Goal: Transaction & Acquisition: Obtain resource

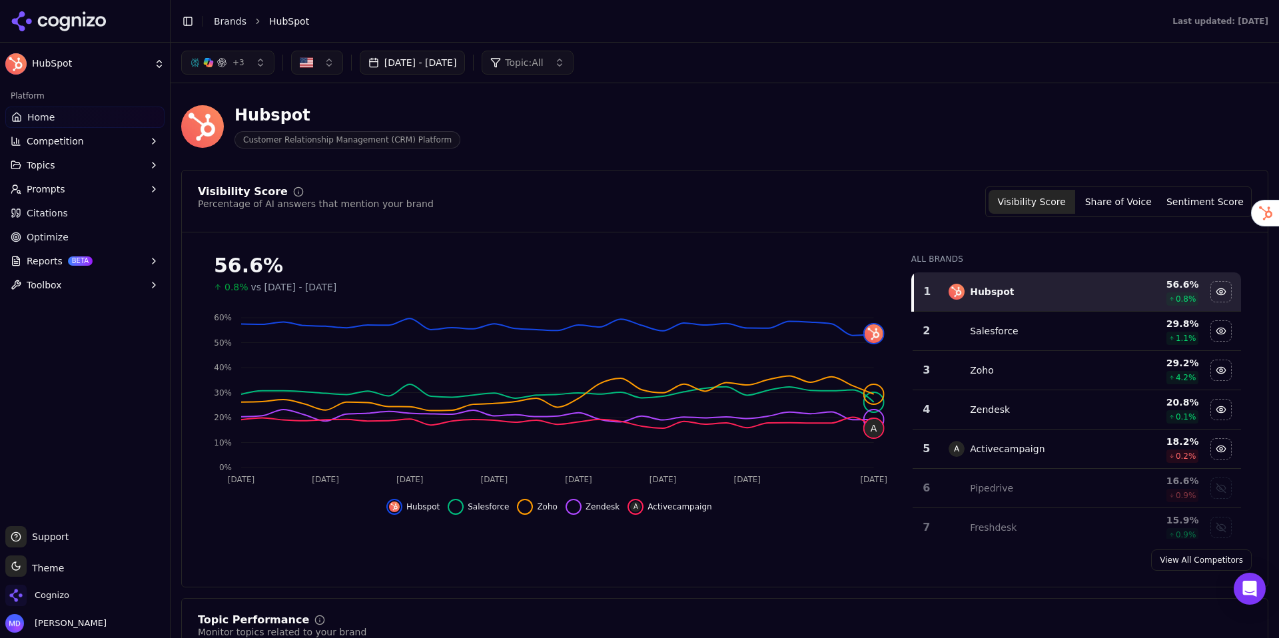
click at [43, 235] on span "Optimize" at bounding box center [48, 237] width 42 height 13
click at [43, 235] on html "HubSpot Platform Home Competition Topics Prompts Citations Optimize Reports BET…" at bounding box center [639, 319] width 1279 height 638
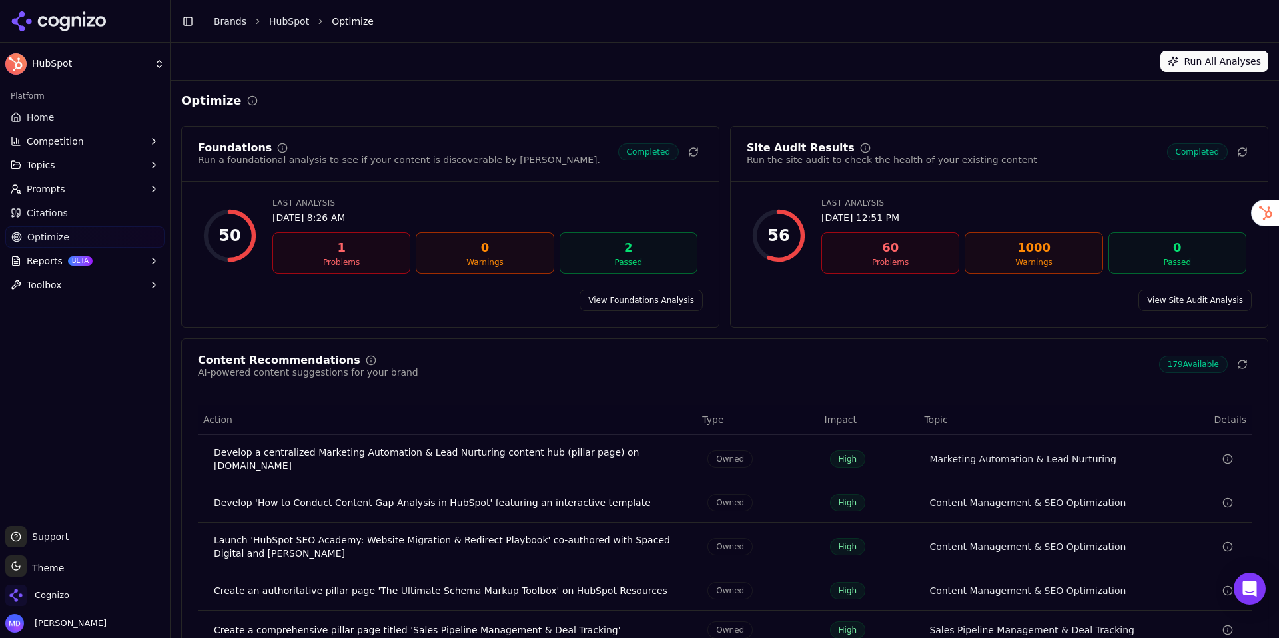
click at [51, 257] on span "Reports" at bounding box center [45, 261] width 36 height 13
click at [51, 115] on span "Home" at bounding box center [40, 117] width 27 height 13
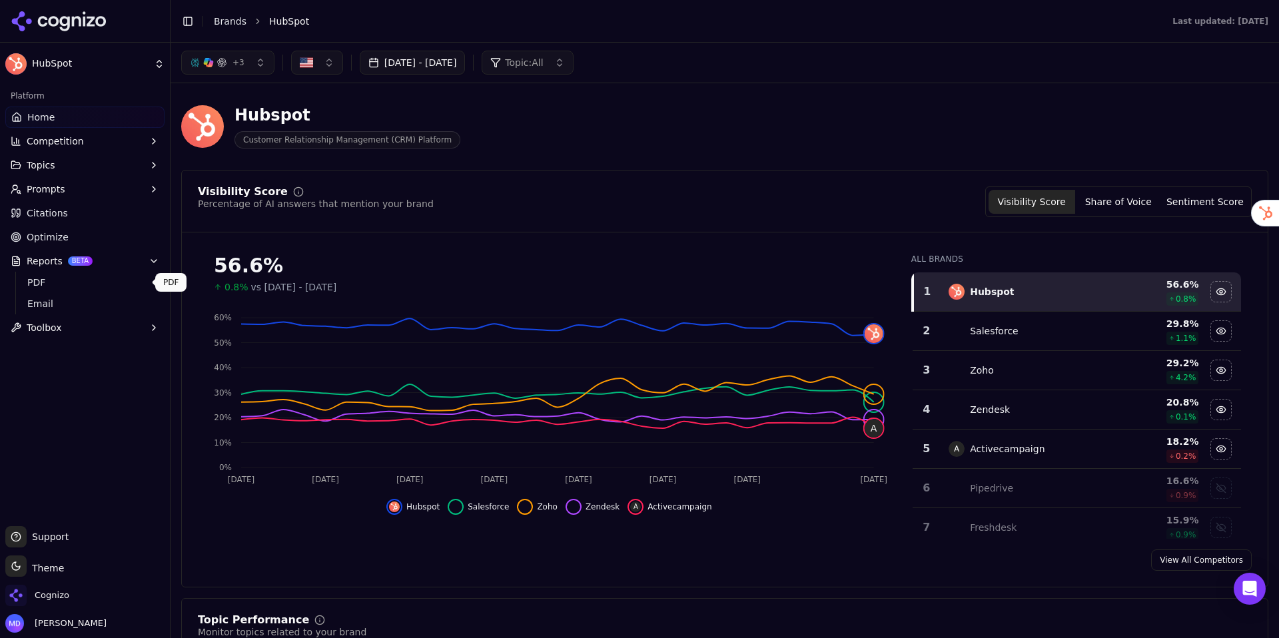
click at [59, 280] on span "PDF" at bounding box center [85, 282] width 116 height 13
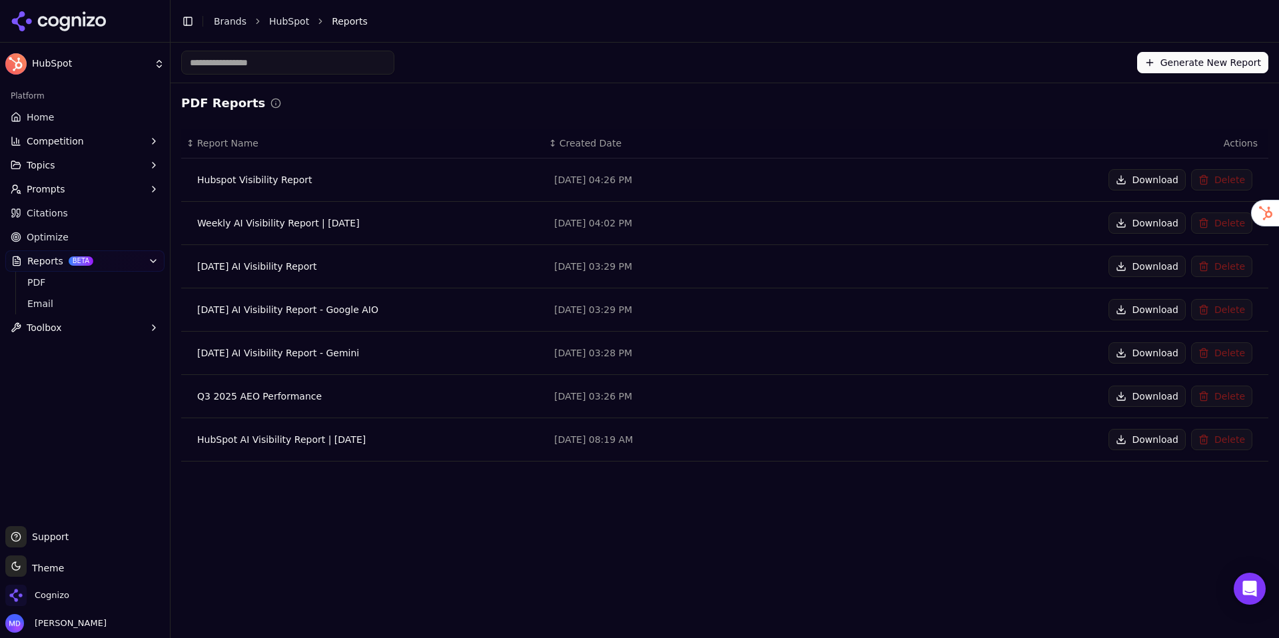
click at [1125, 180] on button "Download" at bounding box center [1147, 179] width 77 height 21
click at [37, 117] on span "Home" at bounding box center [40, 117] width 27 height 13
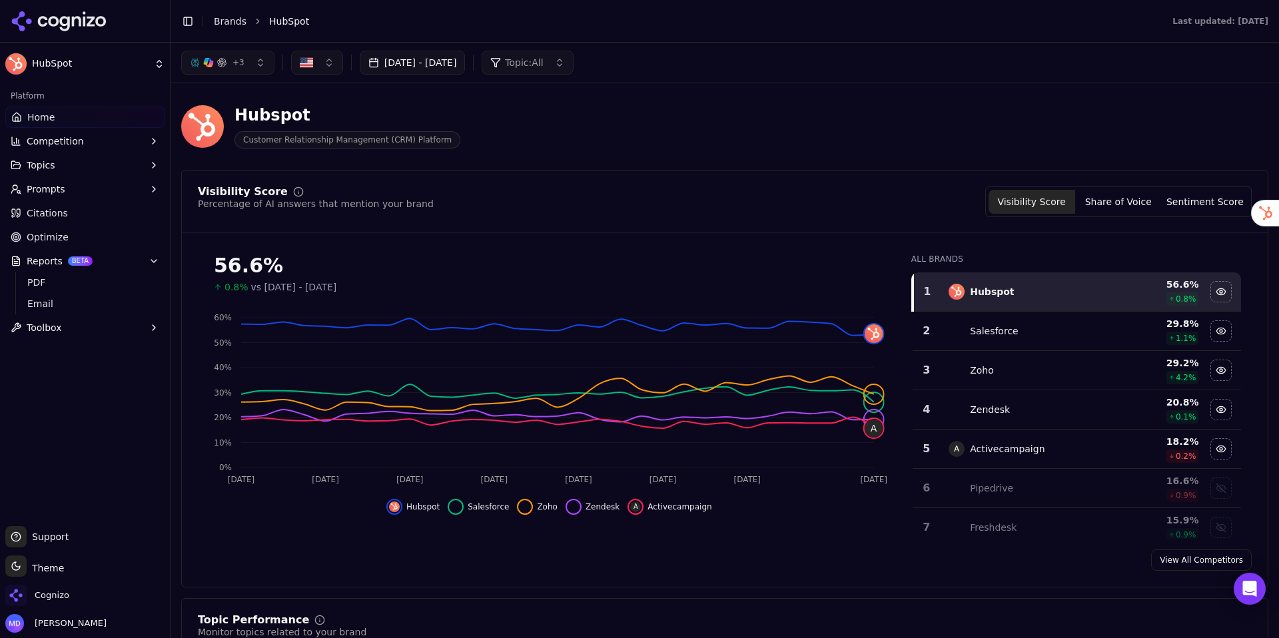
click at [1105, 203] on button "Share of Voice" at bounding box center [1118, 202] width 87 height 24
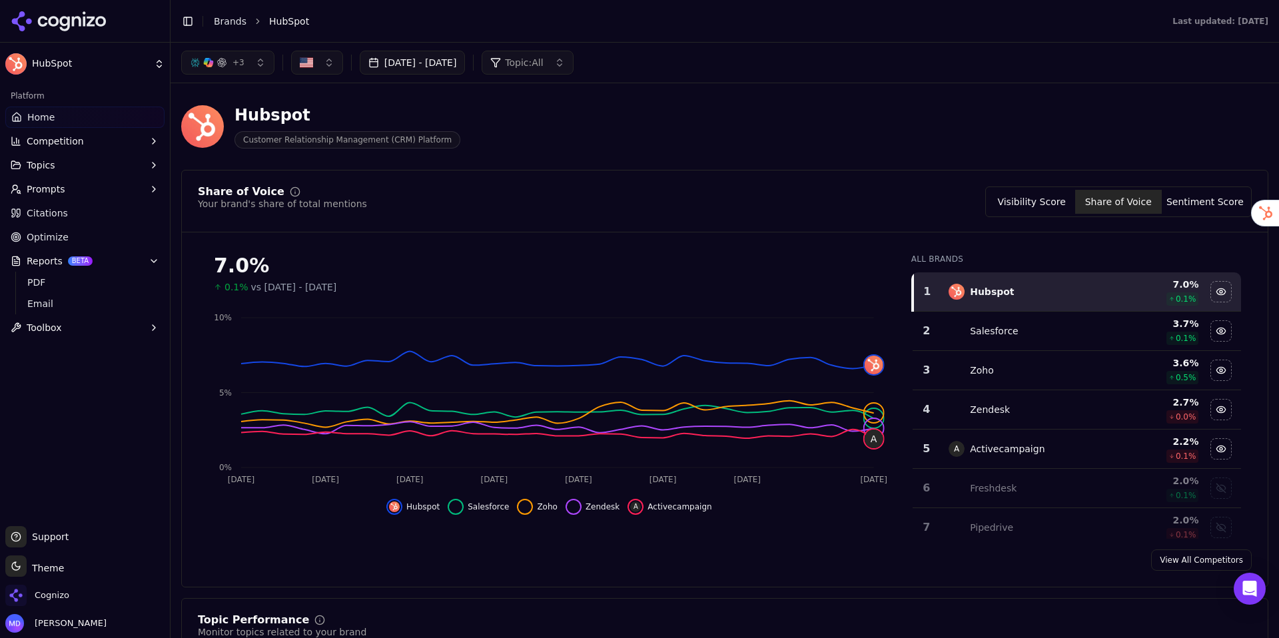
click at [1201, 211] on button "Sentiment Score" at bounding box center [1205, 202] width 87 height 24
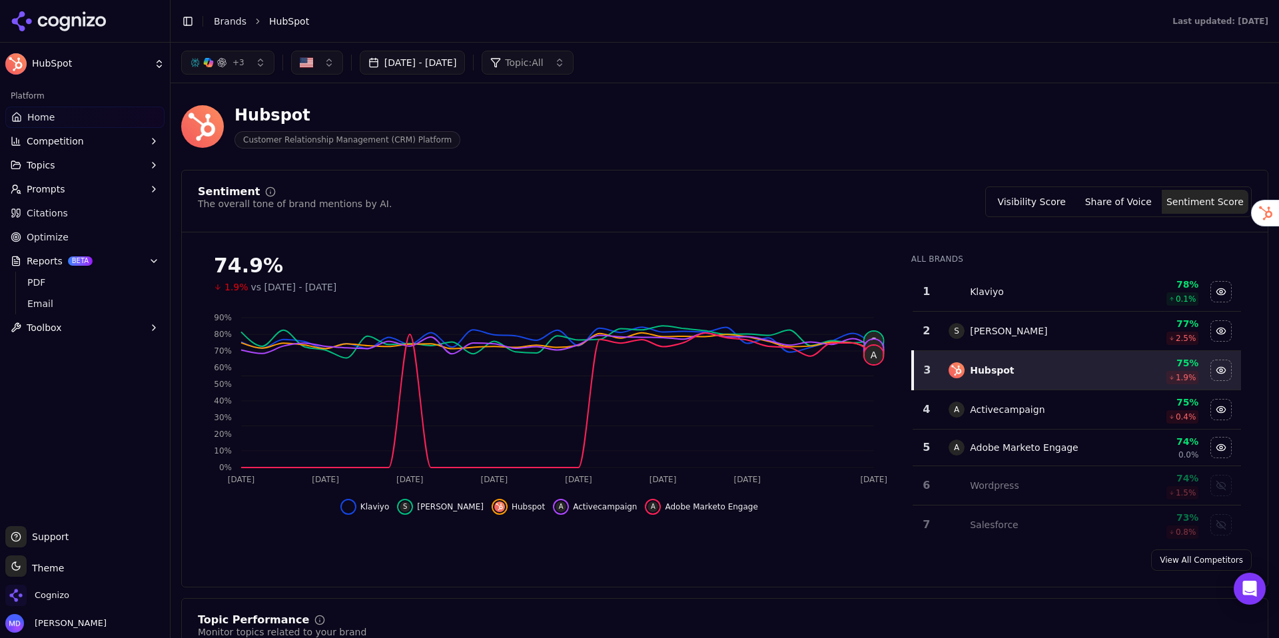
click at [1017, 195] on button "Visibility Score" at bounding box center [1032, 202] width 87 height 24
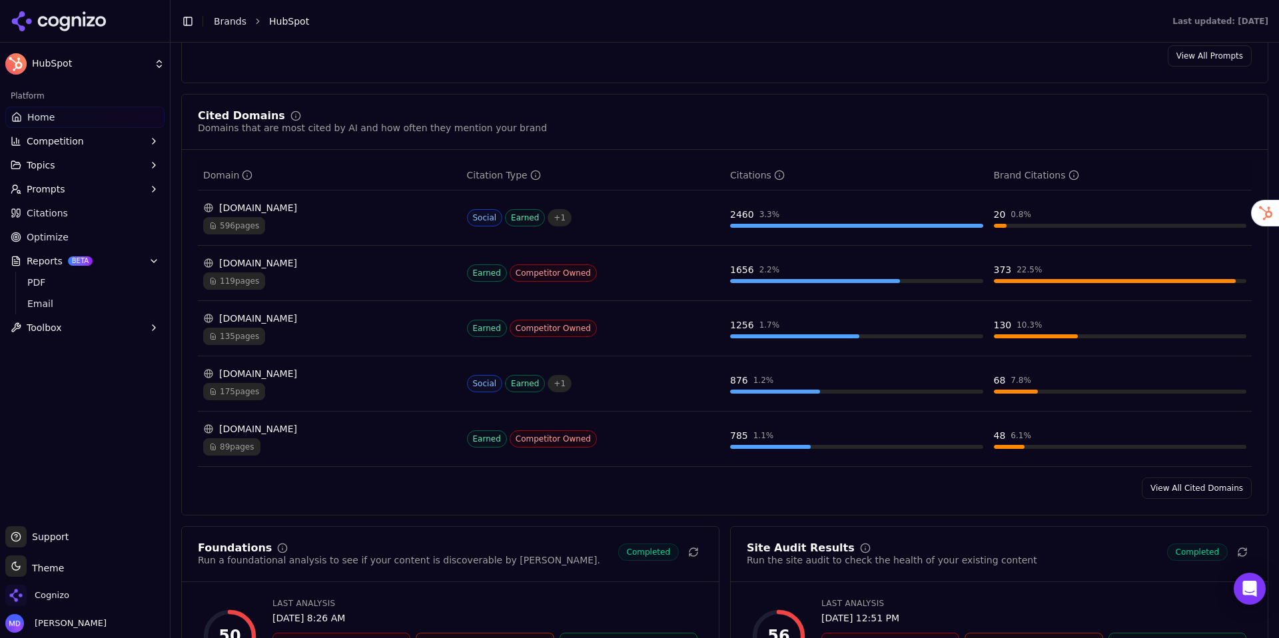
scroll to position [1292, 0]
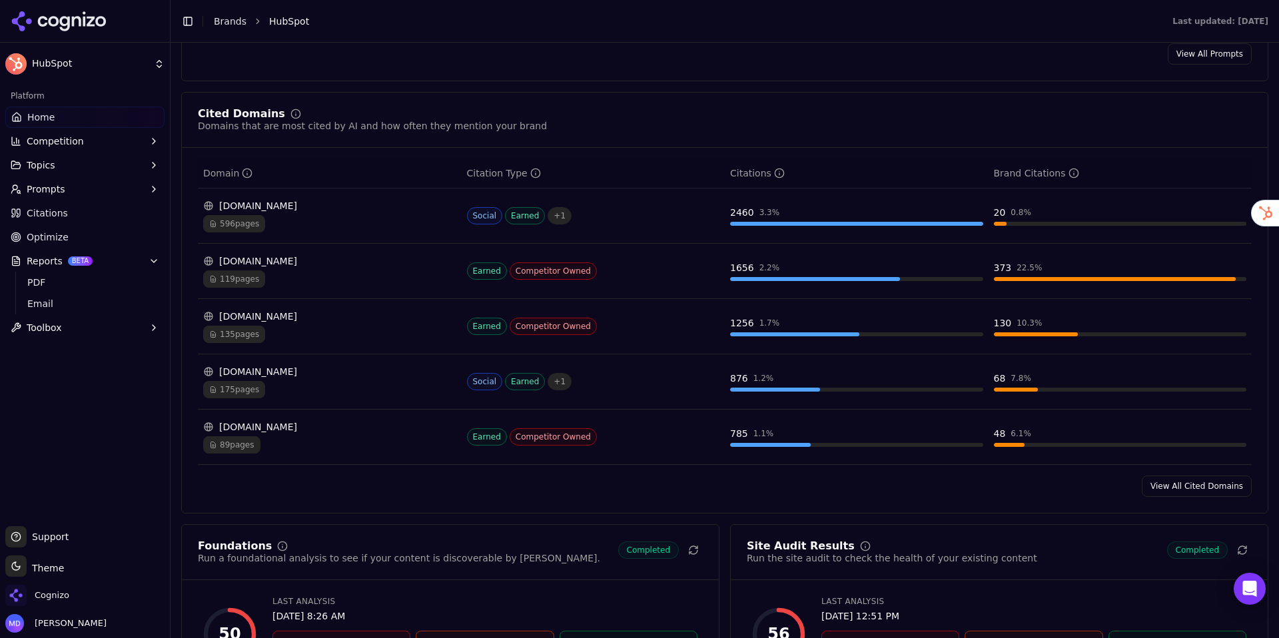
click at [404, 225] on div "596 pages" at bounding box center [329, 223] width 253 height 17
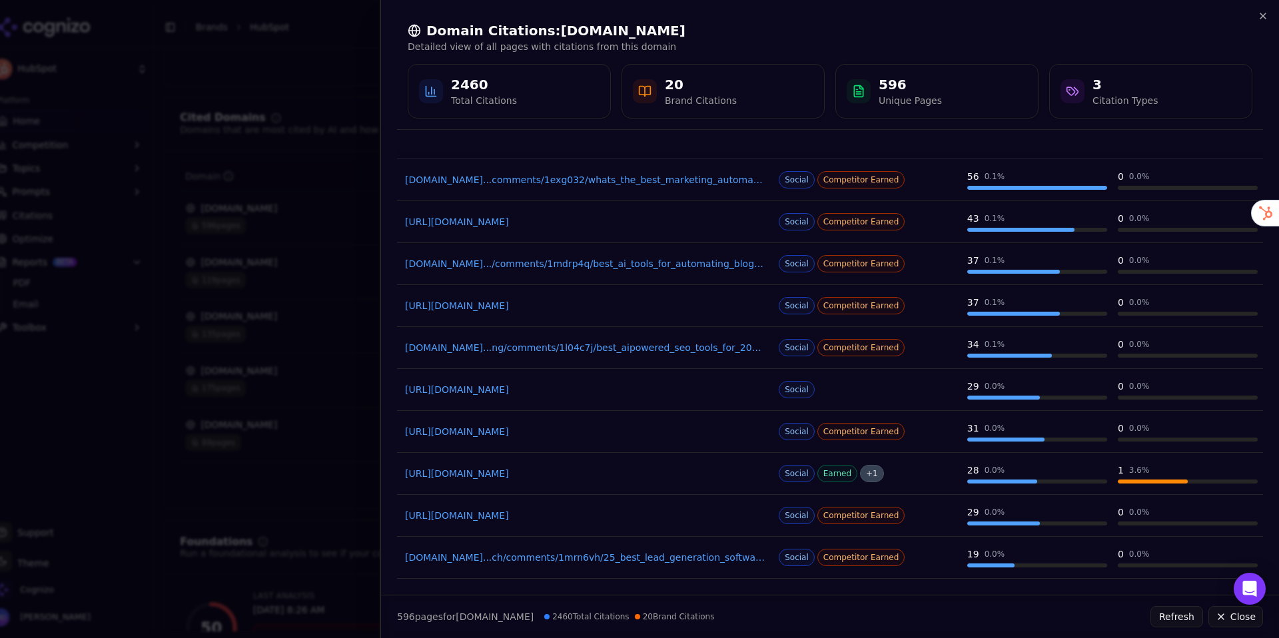
scroll to position [75, 0]
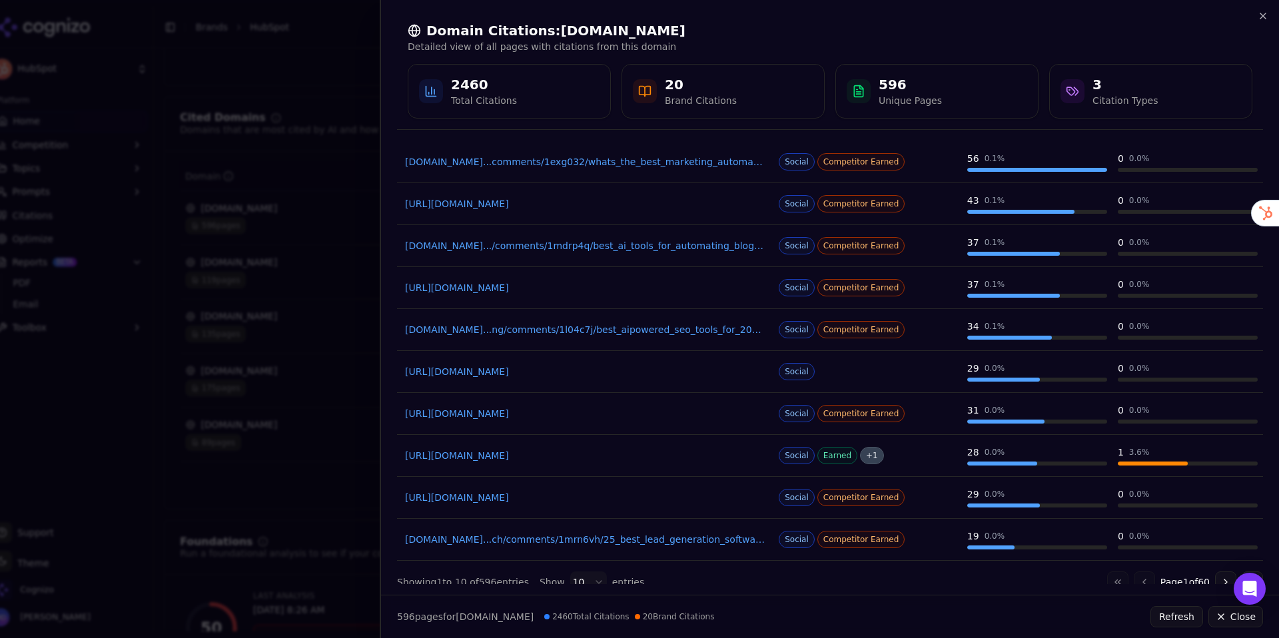
click at [328, 282] on div at bounding box center [639, 319] width 1279 height 638
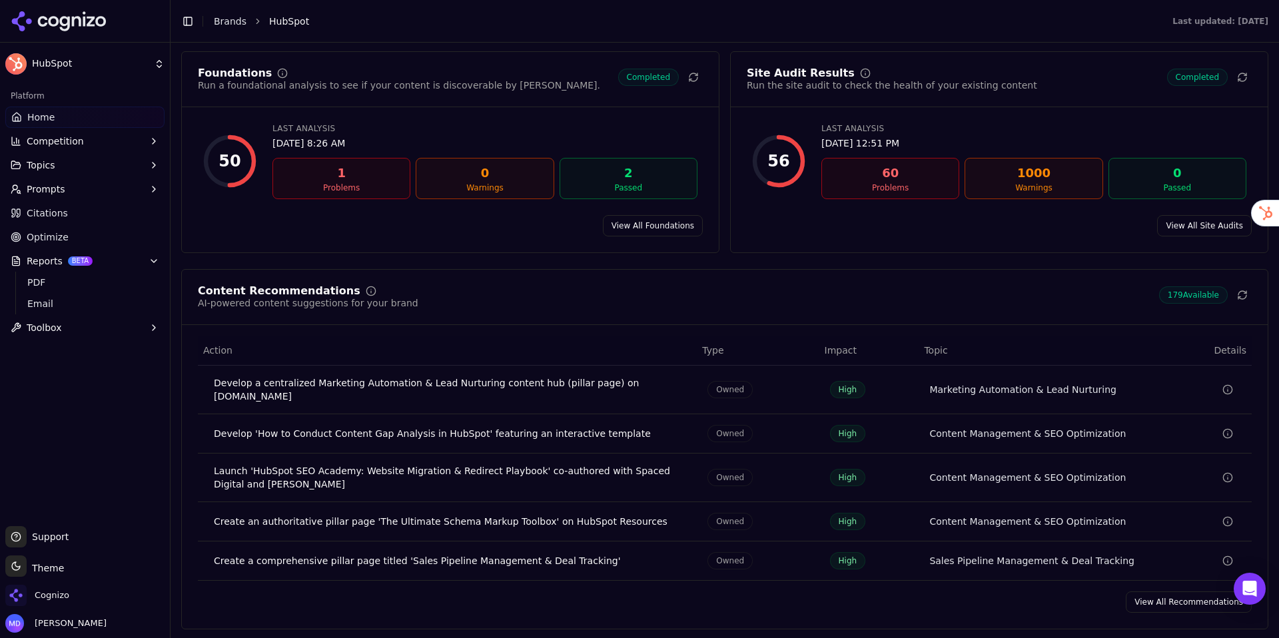
scroll to position [1766, 0]
click at [1209, 228] on link "View All Site Audits" at bounding box center [1204, 225] width 95 height 21
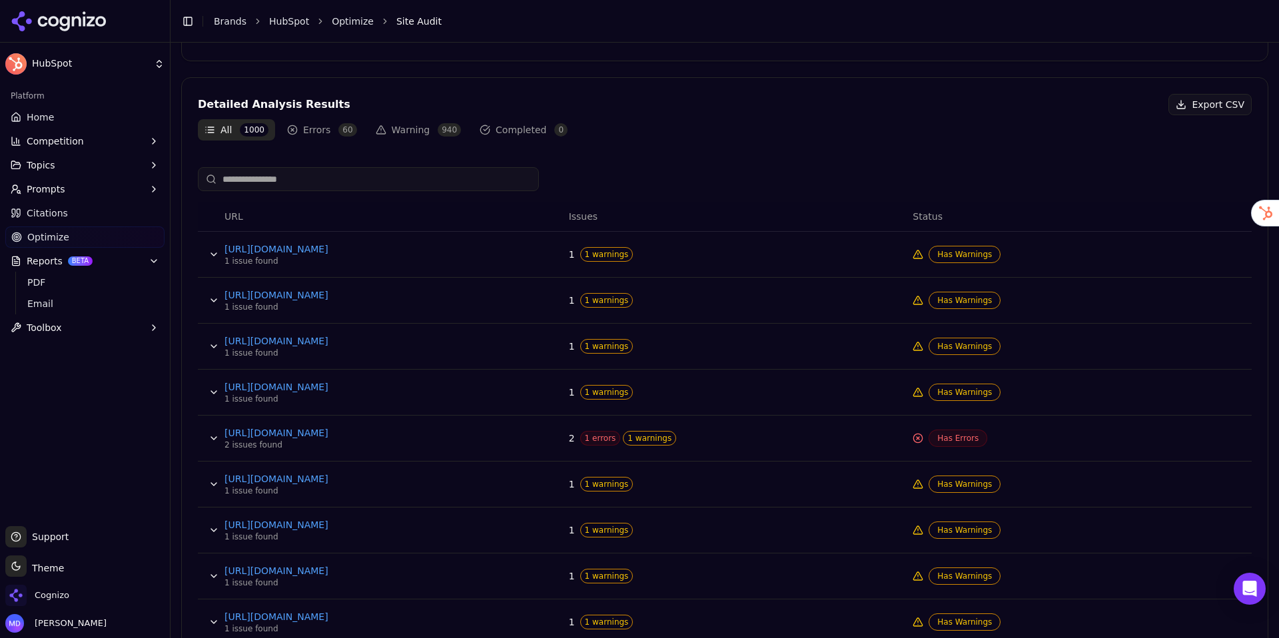
scroll to position [441, 0]
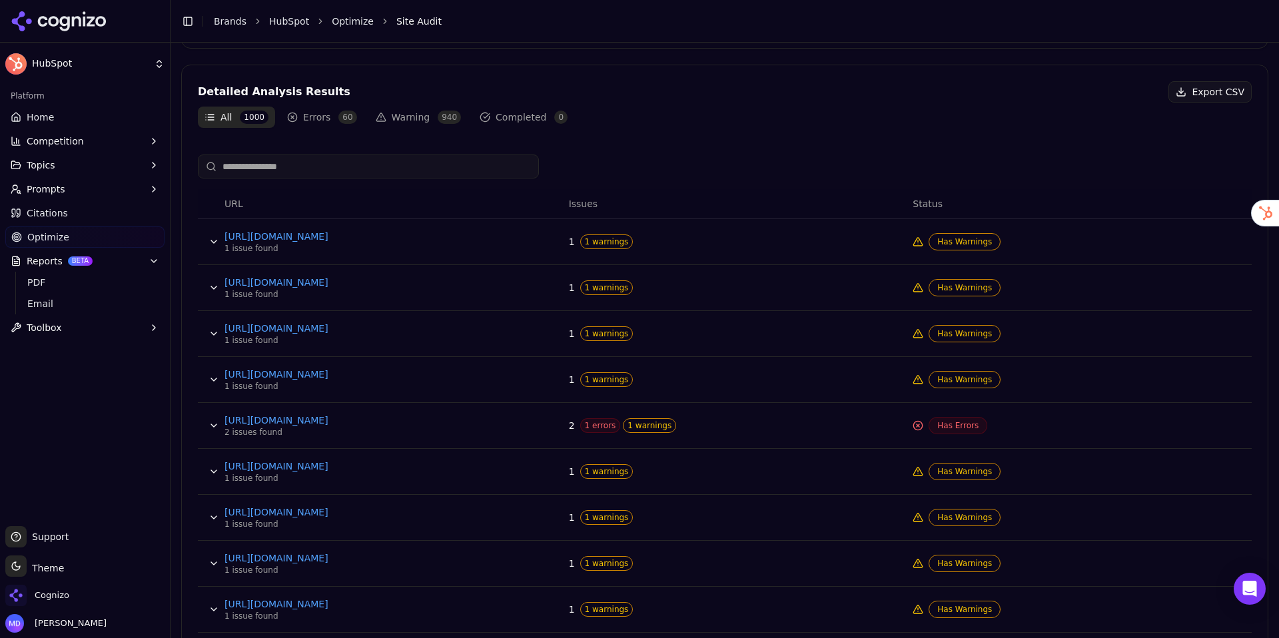
click at [217, 382] on button "Data table" at bounding box center [213, 379] width 21 height 21
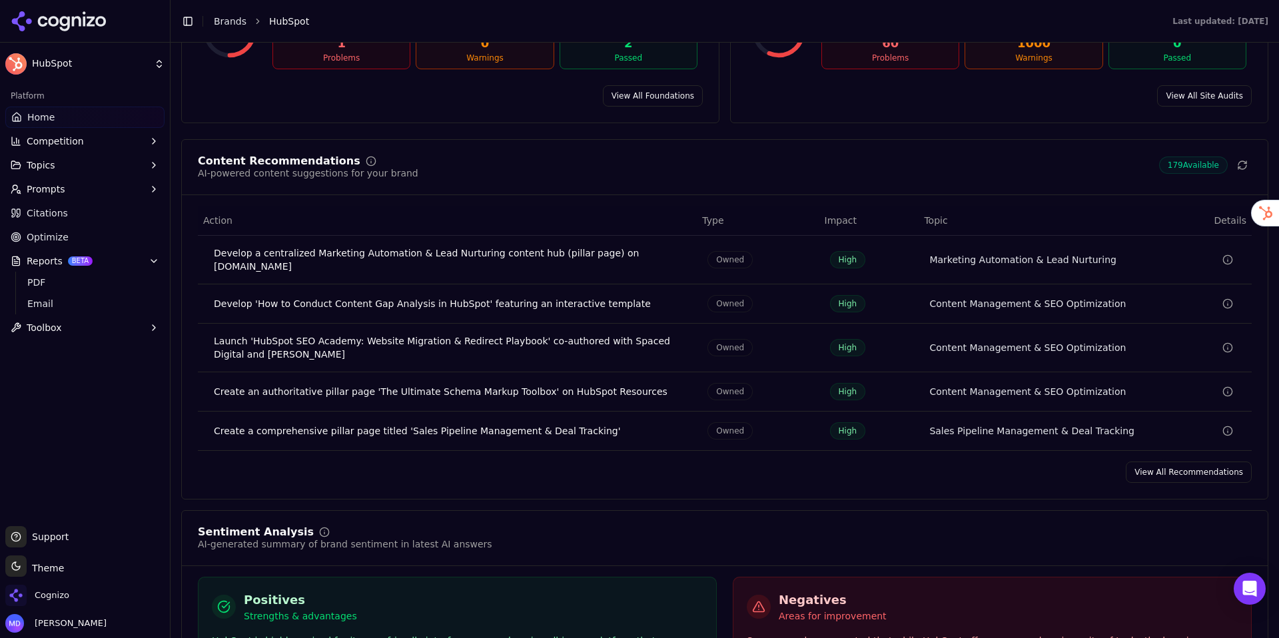
scroll to position [1911, 0]
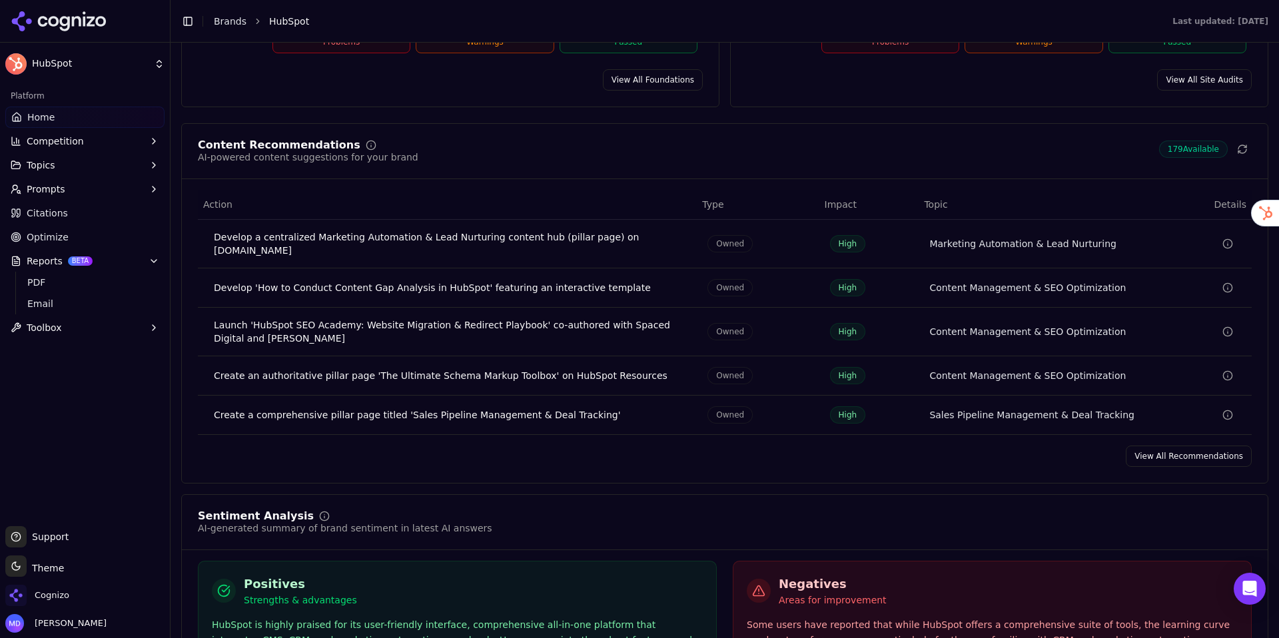
click at [1145, 446] on link "View All Recommendations" at bounding box center [1189, 456] width 126 height 21
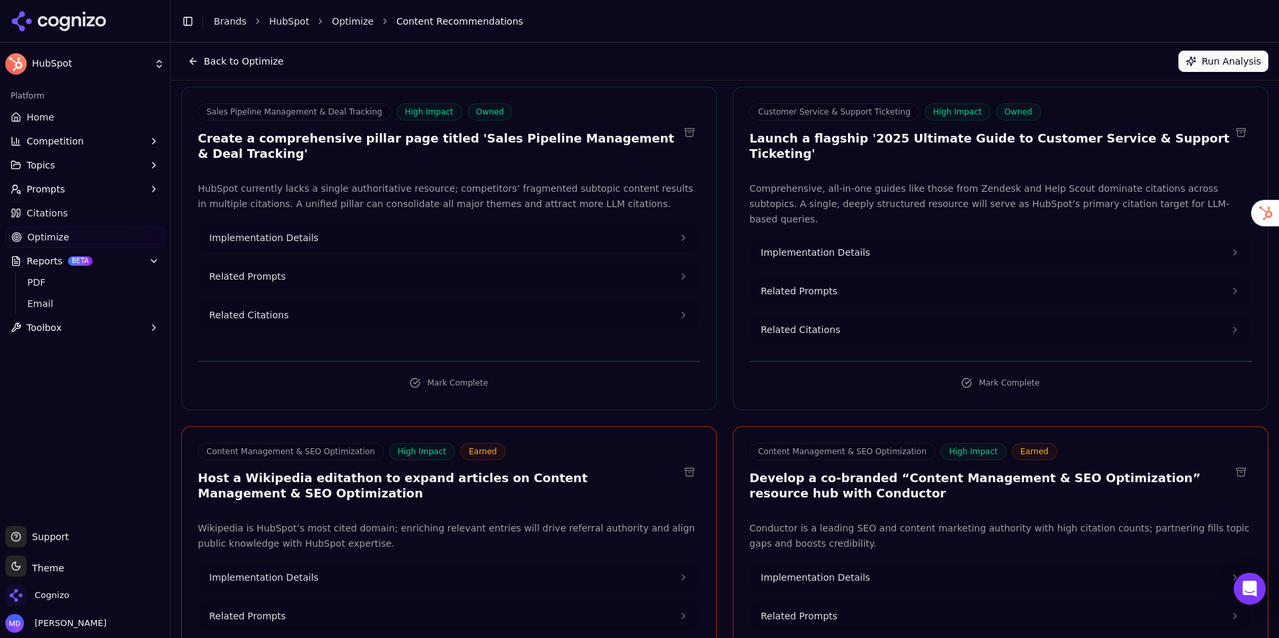
scroll to position [740, 0]
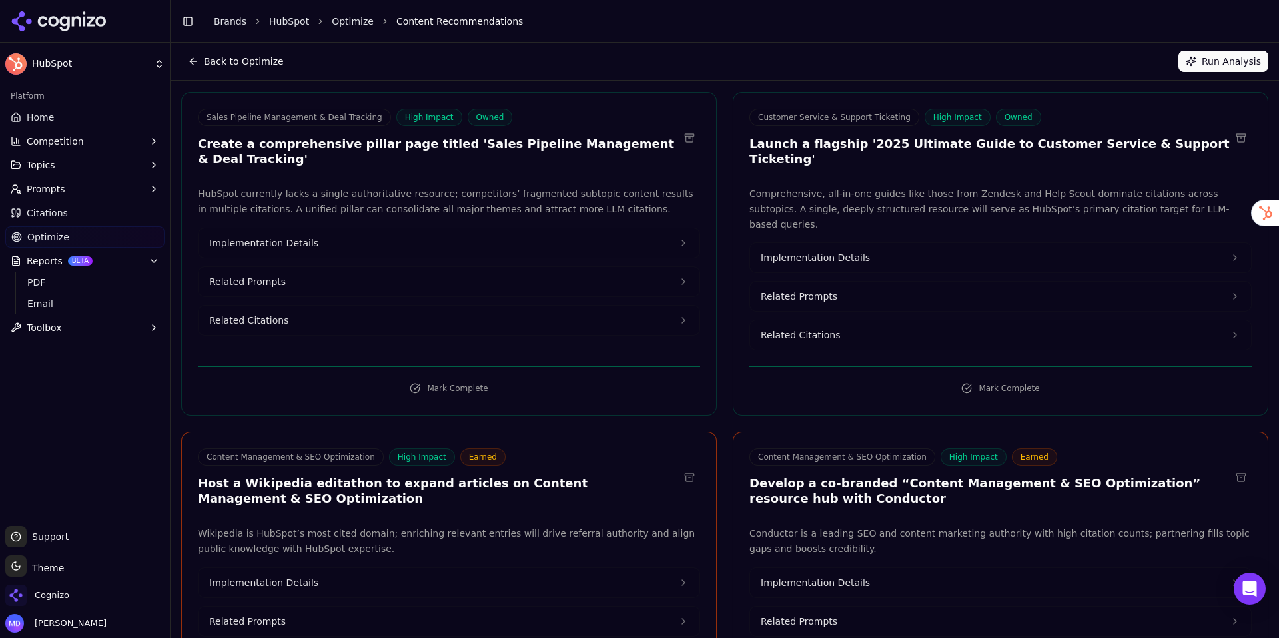
click at [412, 249] on button "Implementation Details" at bounding box center [449, 243] width 501 height 29
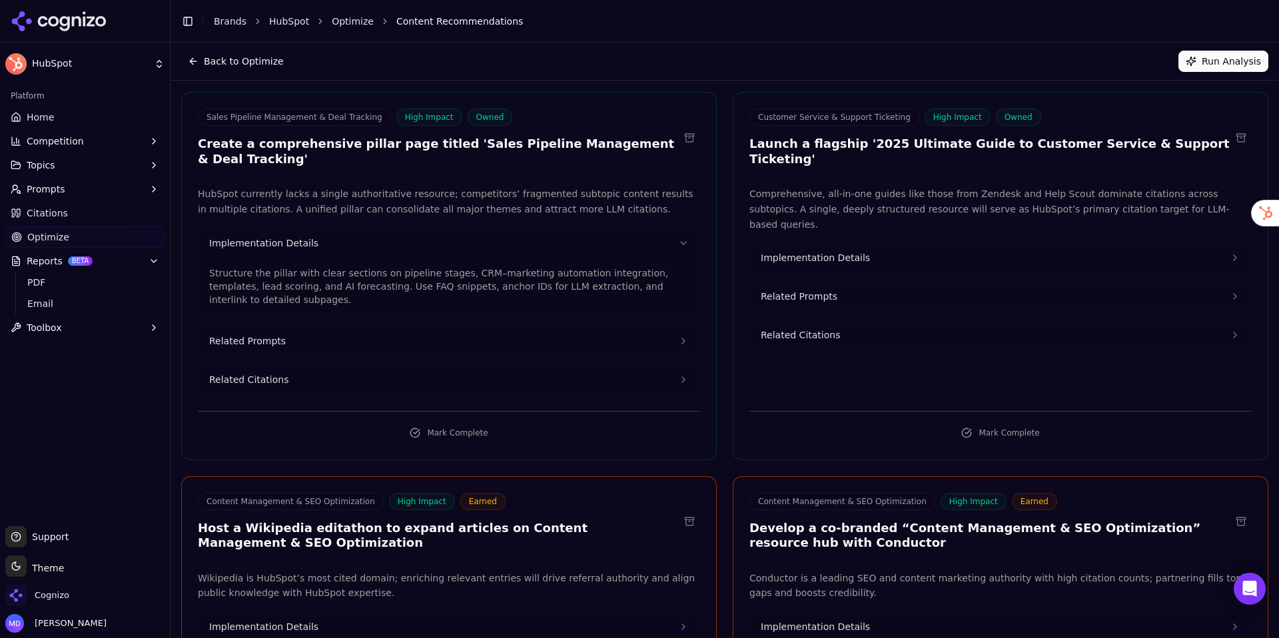
click at [370, 336] on button "Related Prompts" at bounding box center [449, 340] width 501 height 29
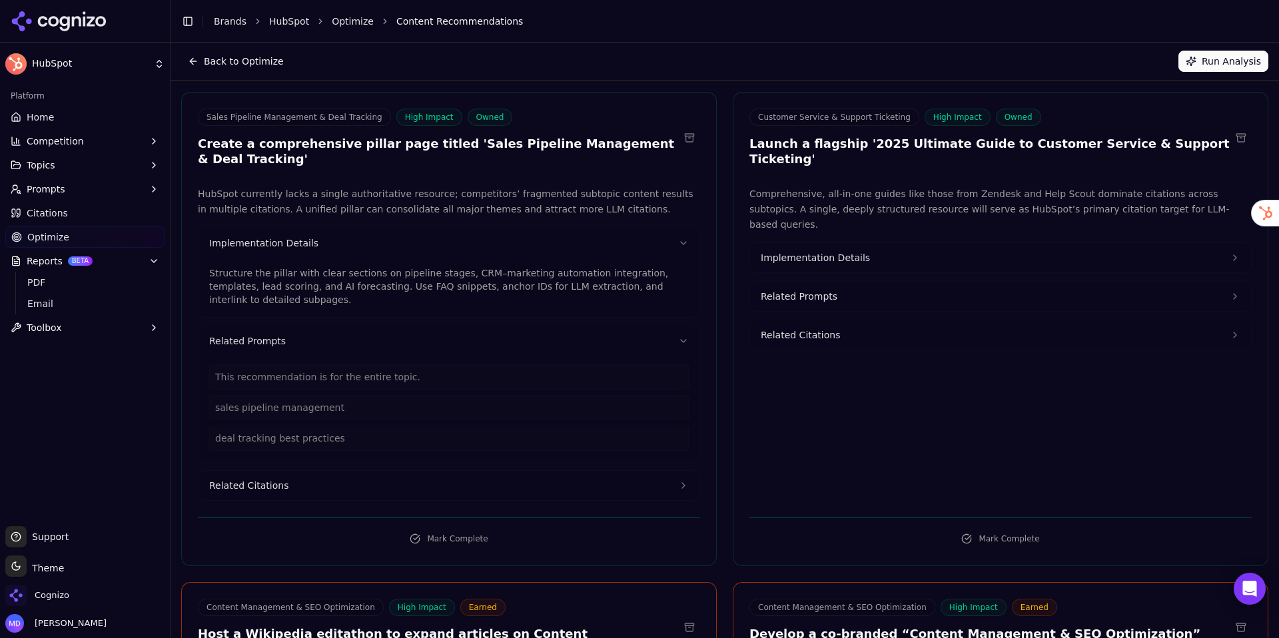
click at [304, 479] on button "Related Citations" at bounding box center [449, 485] width 501 height 29
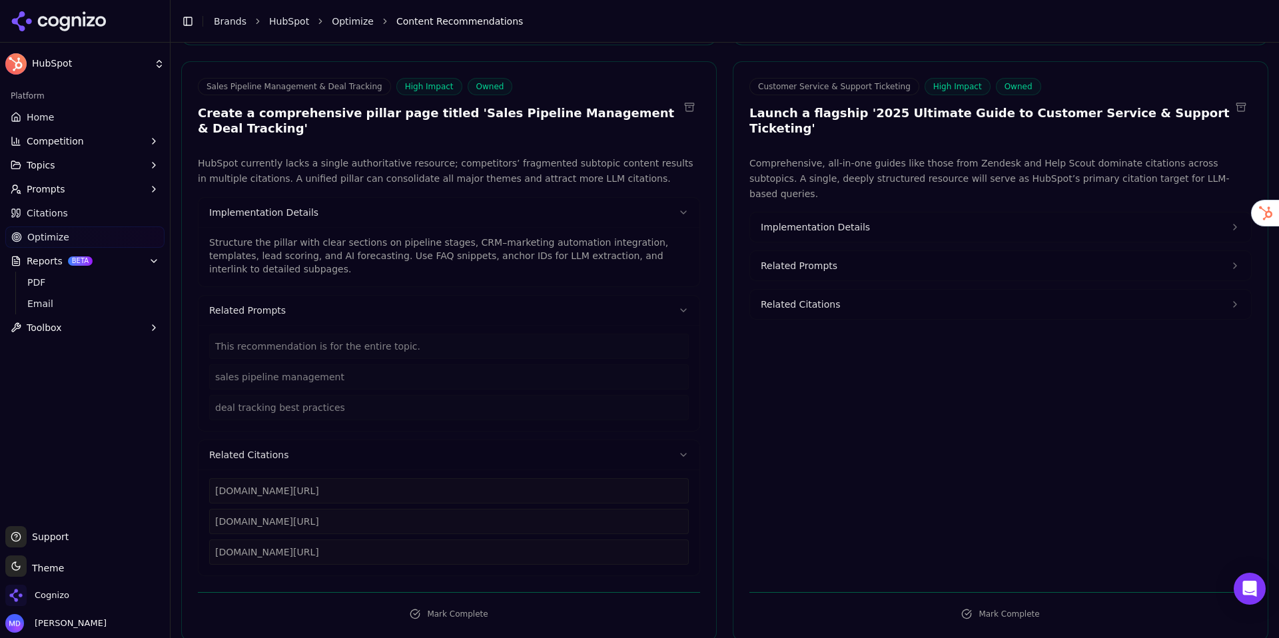
scroll to position [772, 0]
click at [681, 455] on icon at bounding box center [683, 453] width 11 height 11
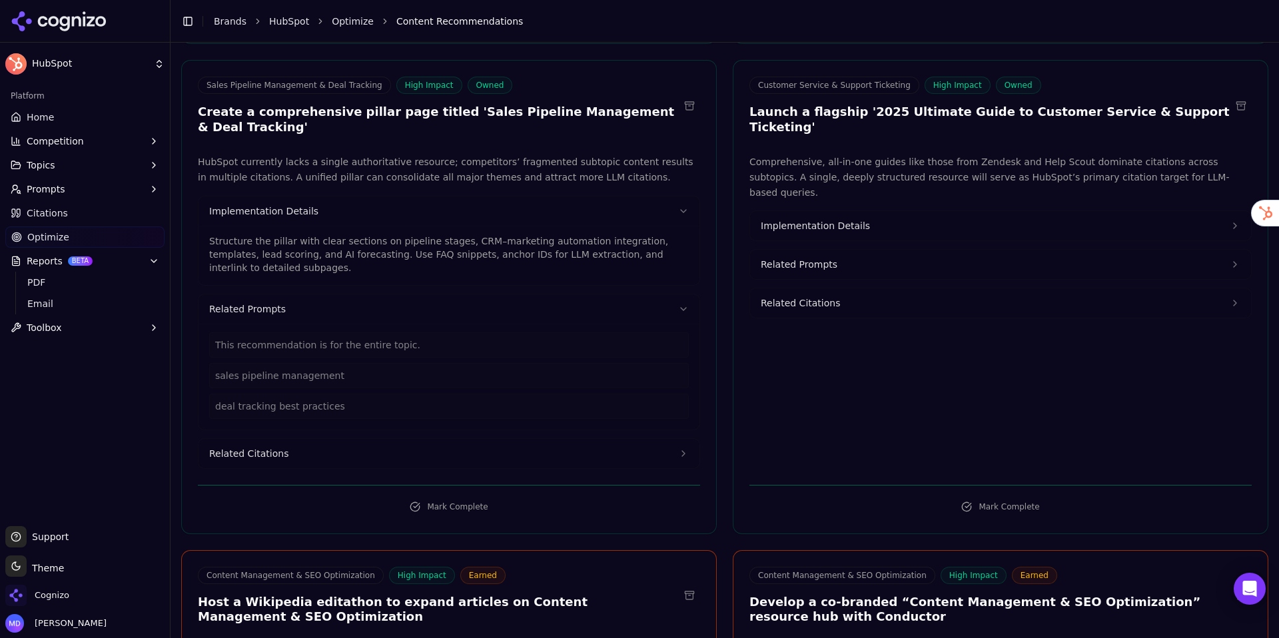
click at [678, 310] on icon at bounding box center [683, 309] width 11 height 11
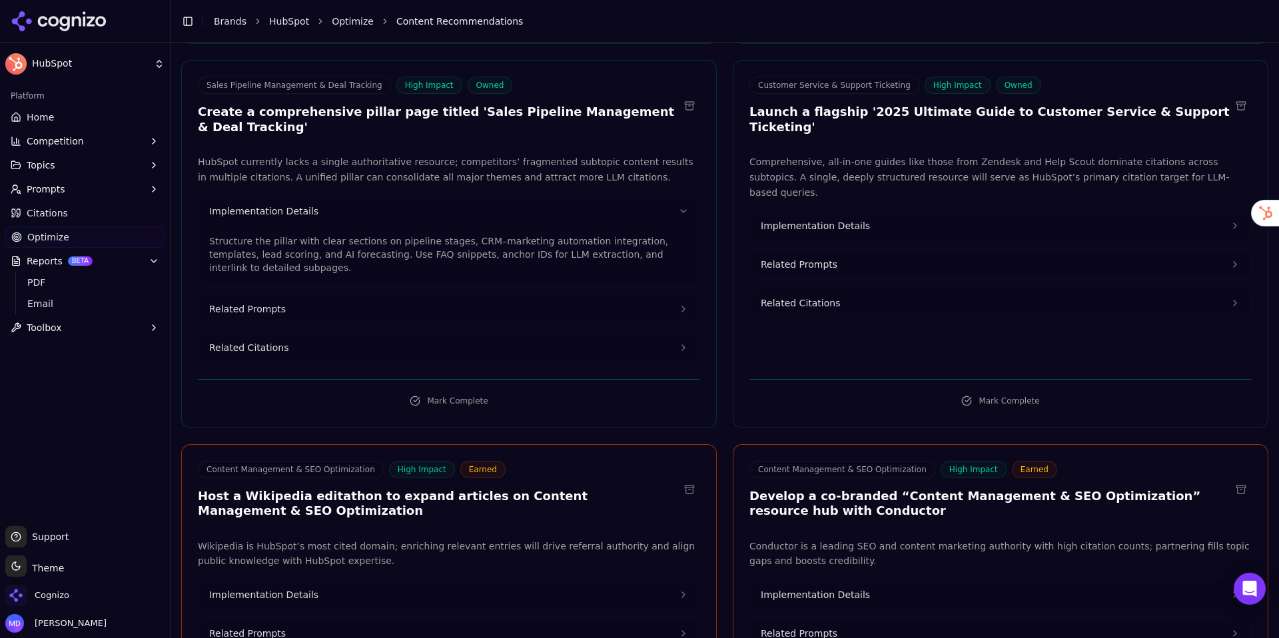
click at [682, 210] on icon at bounding box center [683, 211] width 5 height 3
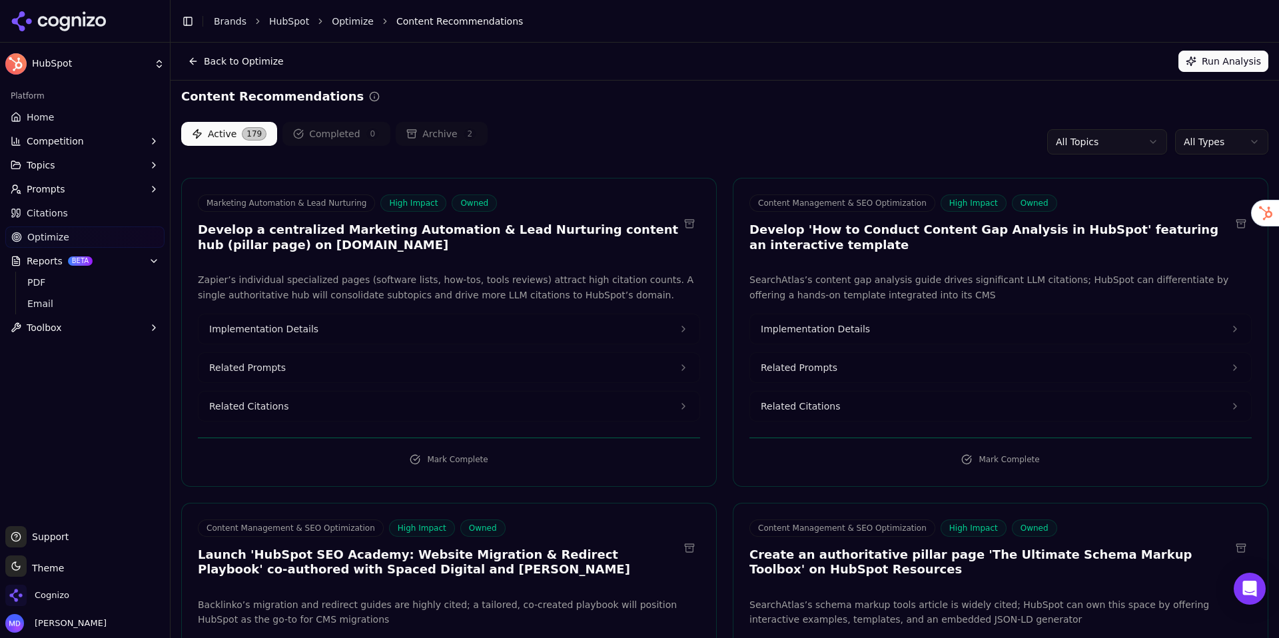
scroll to position [0, 0]
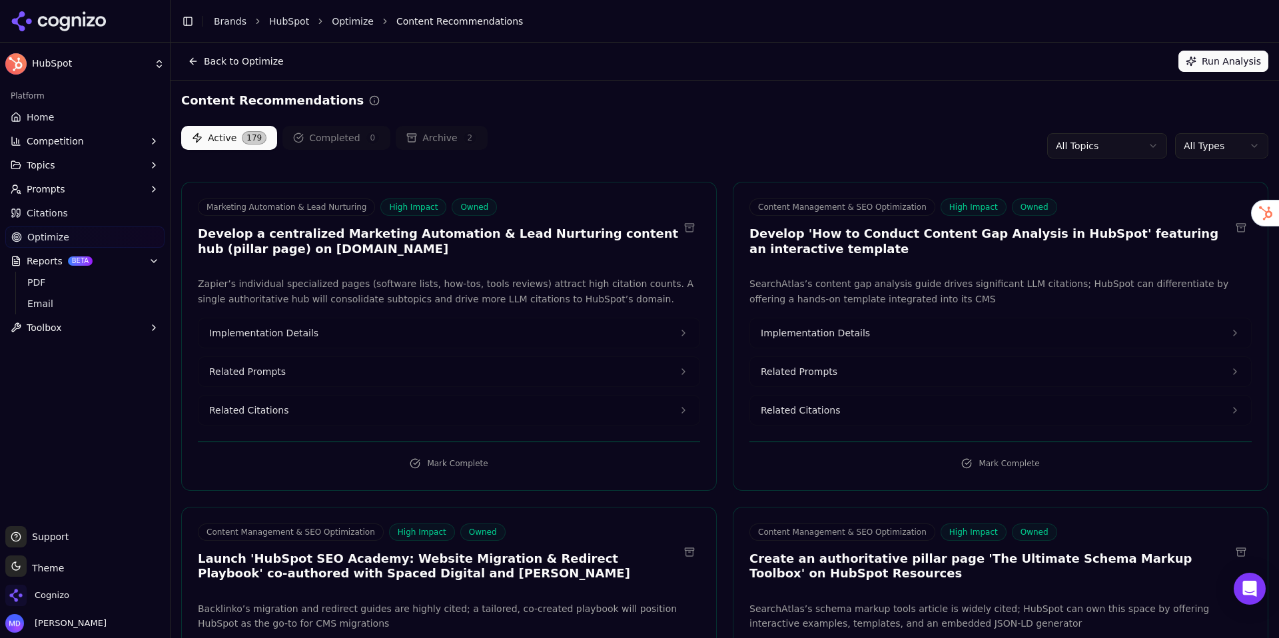
click at [1065, 138] on html "HubSpot Platform Home Competition Topics Prompts Citations Optimize Reports BET…" at bounding box center [639, 319] width 1279 height 638
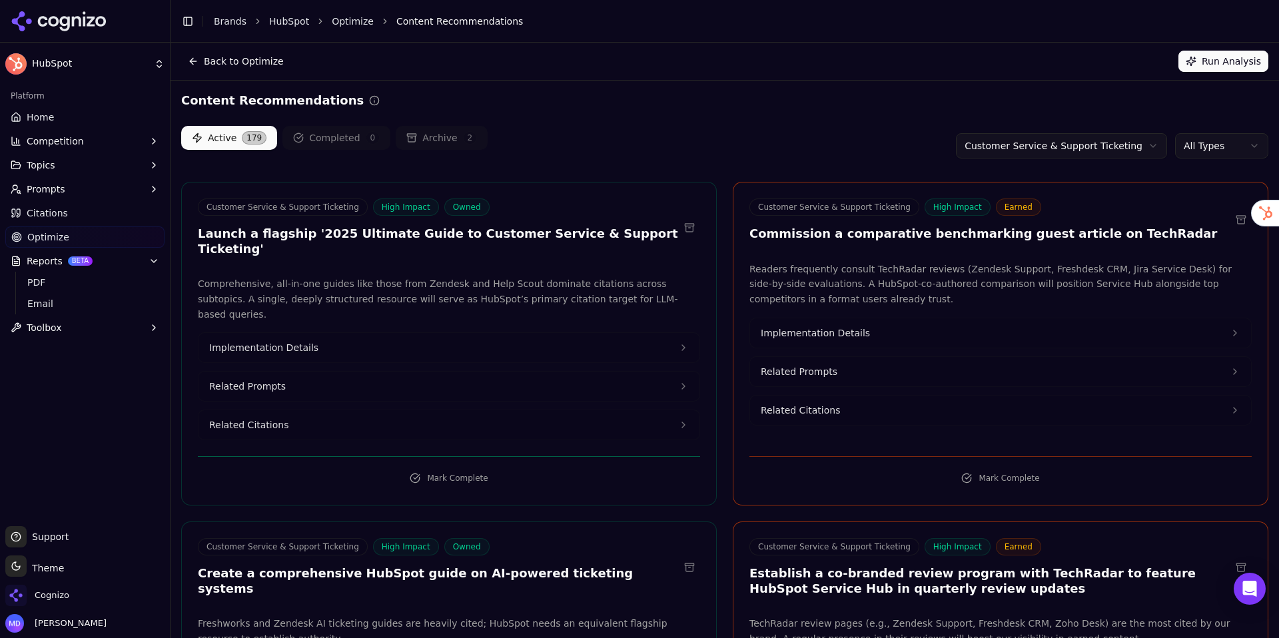
click at [1197, 153] on html "HubSpot Platform Home Competition Topics Prompts Citations Optimize Reports BET…" at bounding box center [639, 319] width 1279 height 638
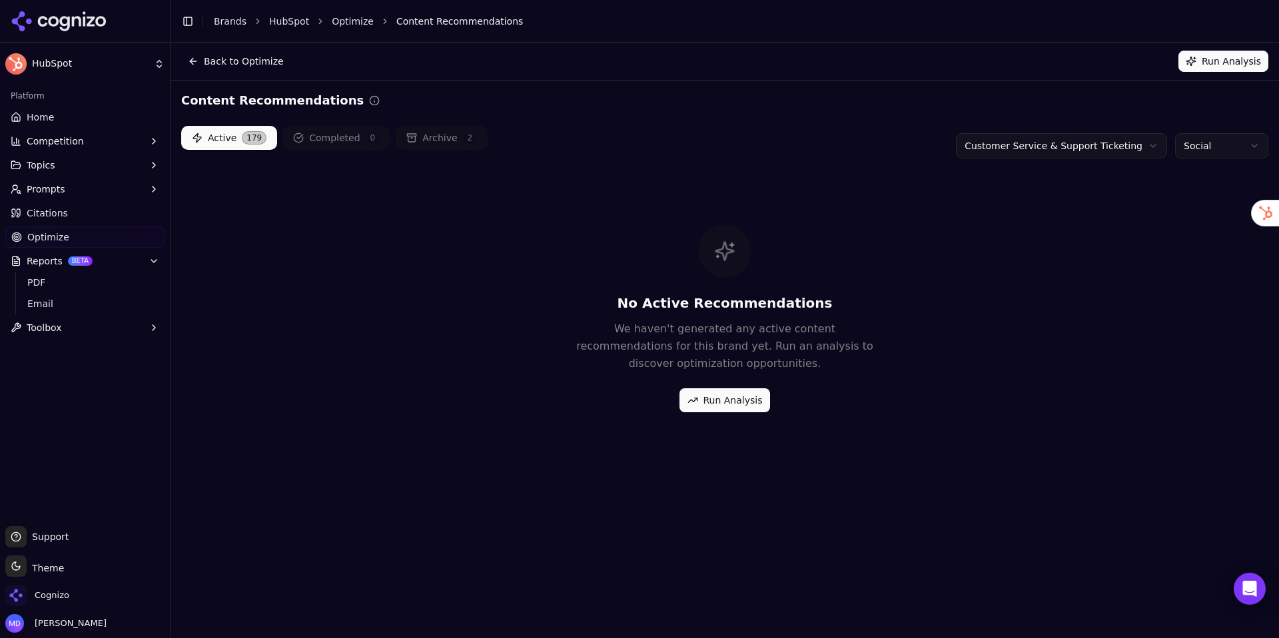
click at [1204, 151] on html "HubSpot Platform Home Competition Topics Prompts Citations Optimize Reports BET…" at bounding box center [639, 319] width 1279 height 638
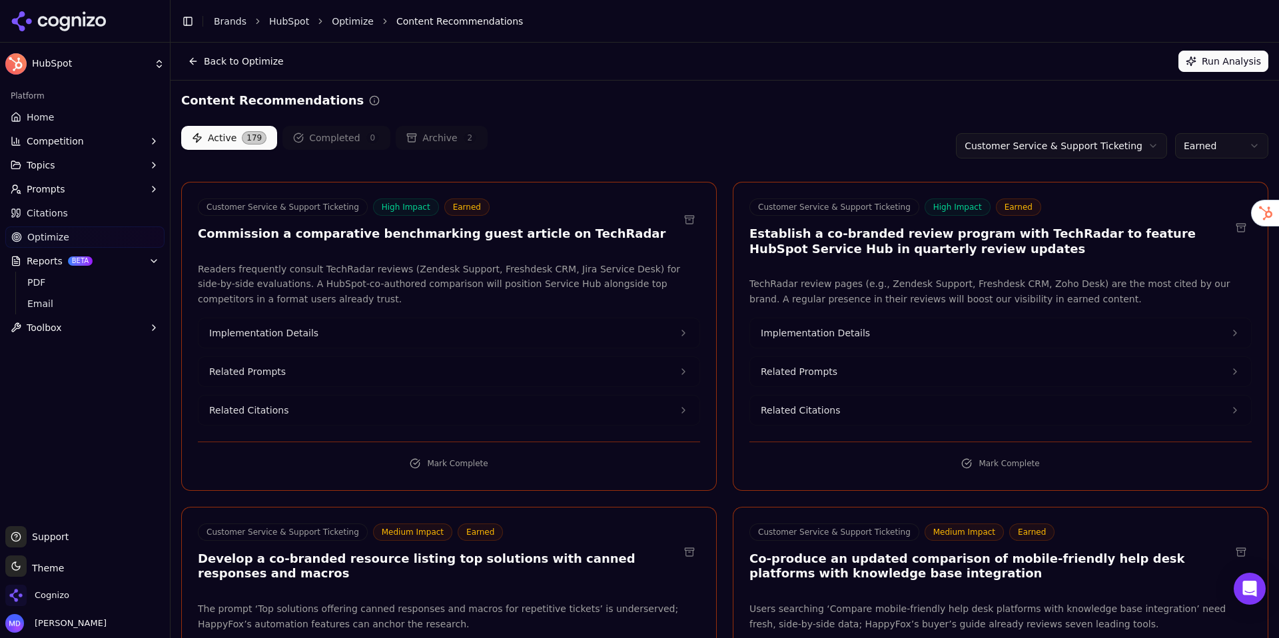
click at [81, 191] on button "Prompts" at bounding box center [84, 189] width 159 height 21
click at [70, 211] on span "Active" at bounding box center [85, 210] width 116 height 13
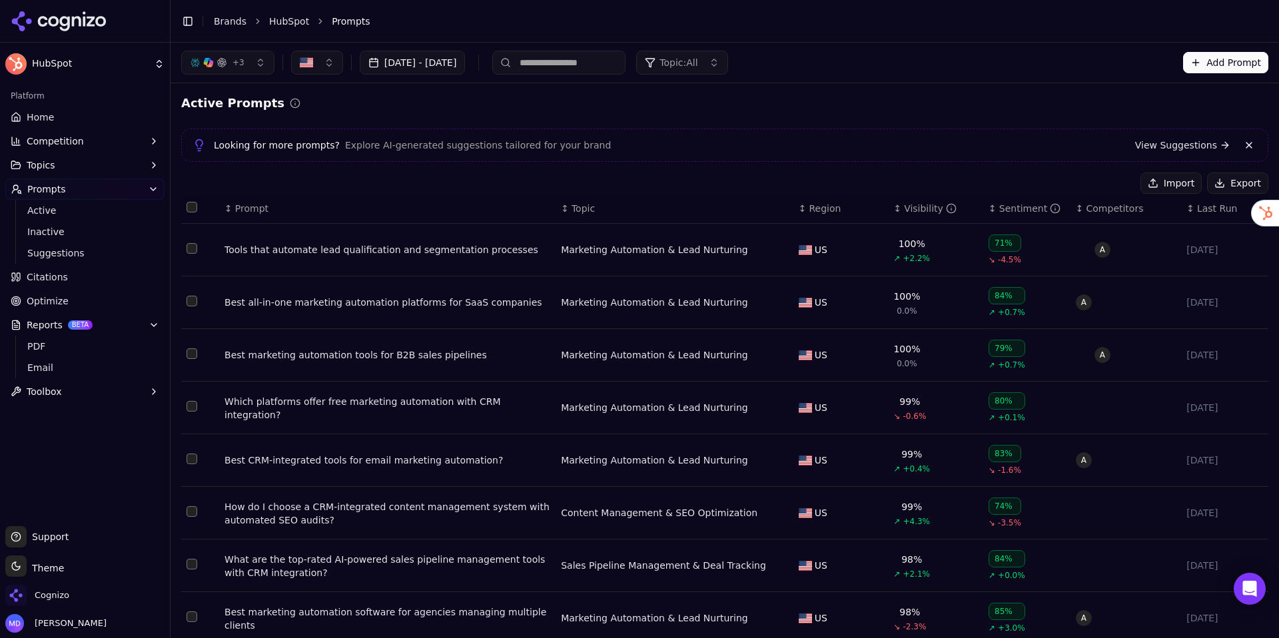
click at [917, 211] on div "Visibility" at bounding box center [930, 208] width 53 height 13
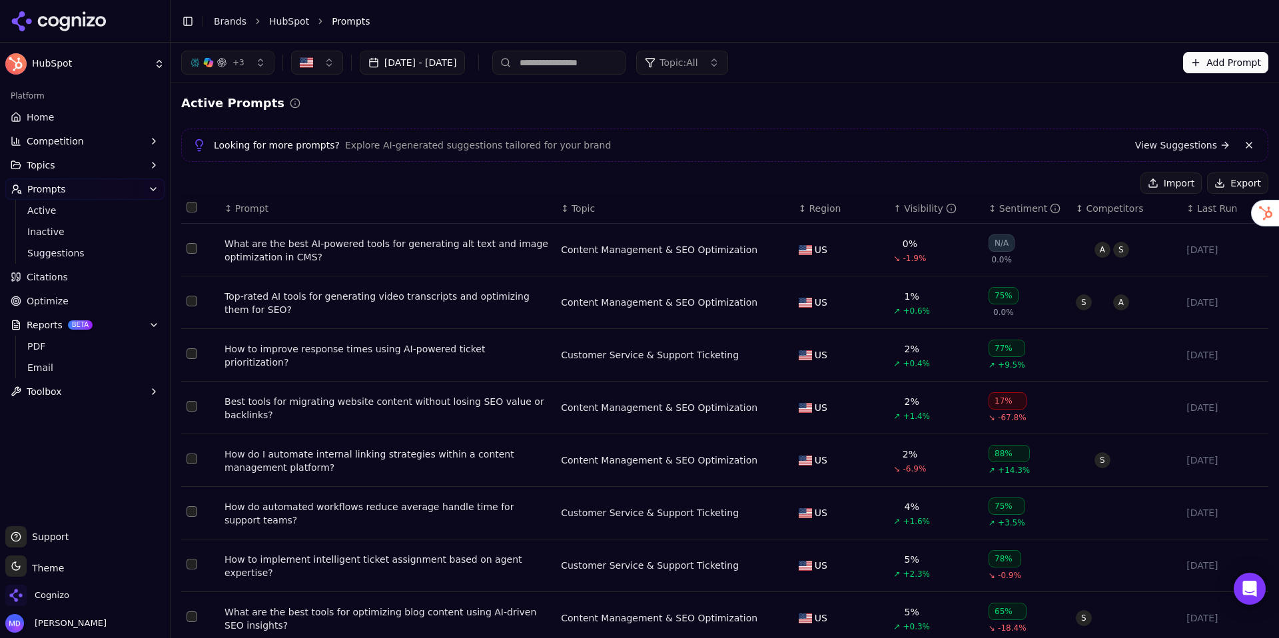
click at [1155, 146] on link "View Suggestions" at bounding box center [1182, 145] width 95 height 13
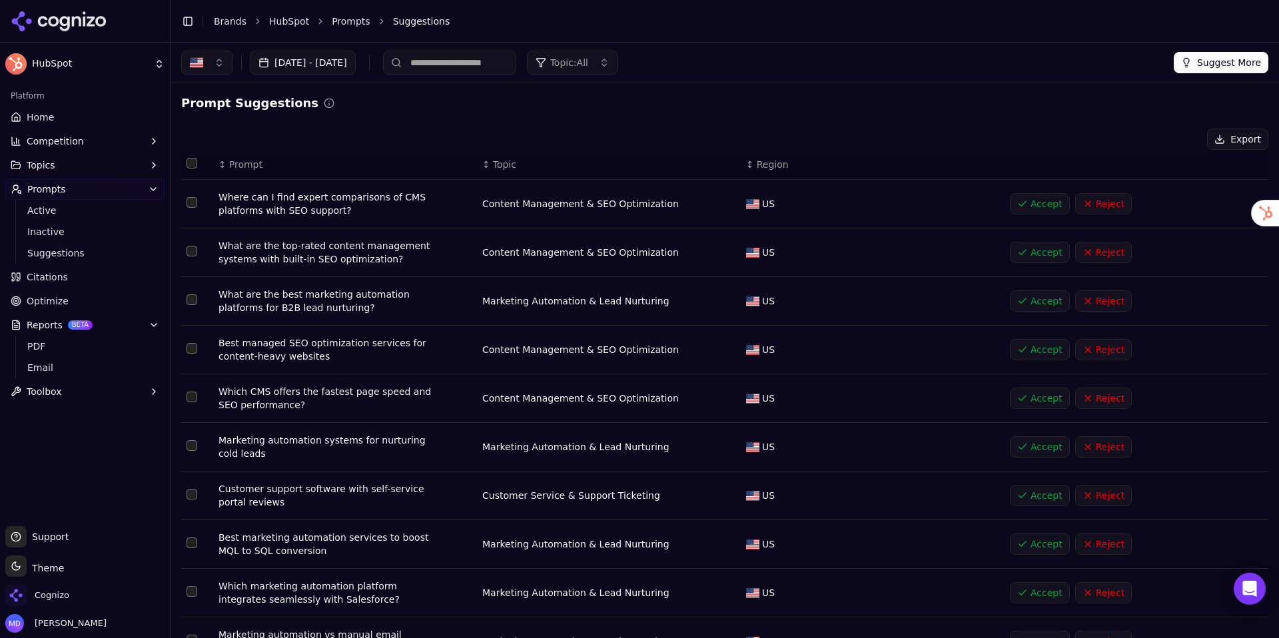
click at [93, 119] on link "Home" at bounding box center [84, 117] width 159 height 21
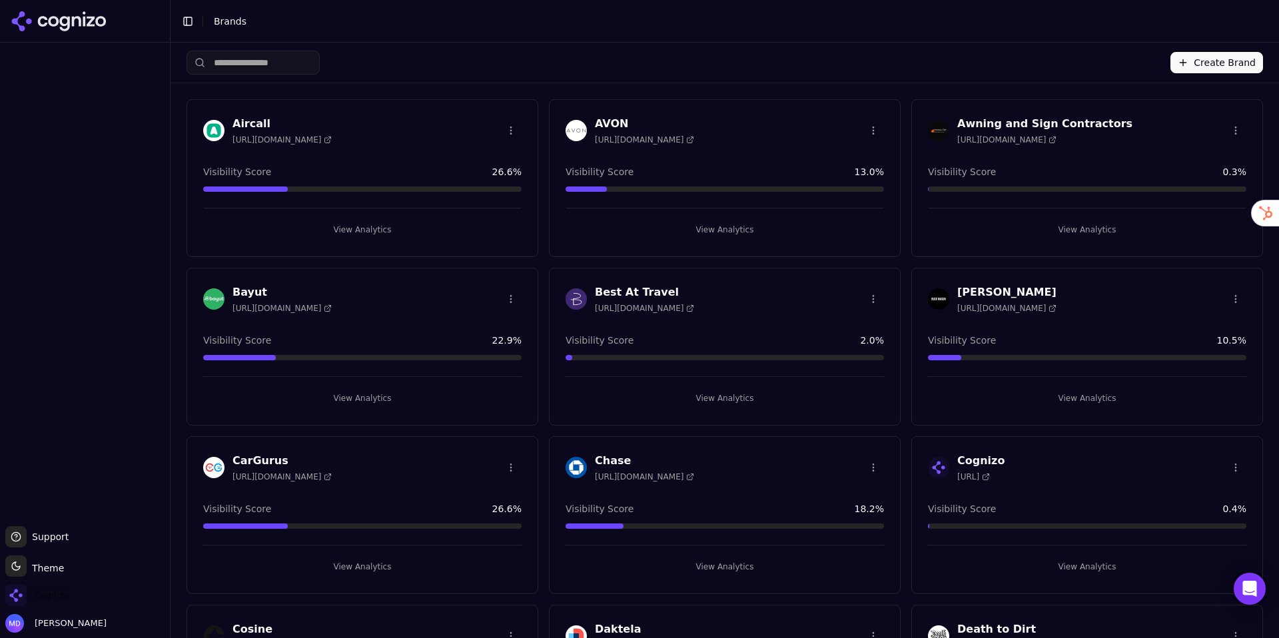
click at [52, 596] on span "Cognizo" at bounding box center [52, 596] width 35 height 12
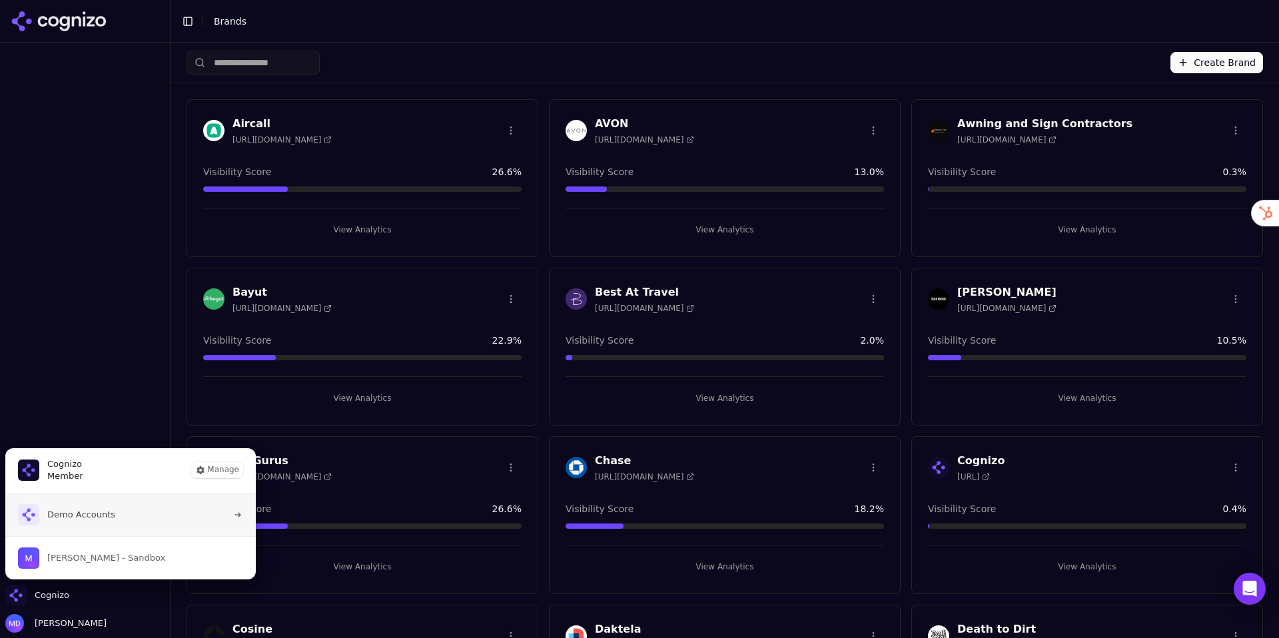
click at [70, 514] on span "Demo Accounts" at bounding box center [81, 515] width 68 height 12
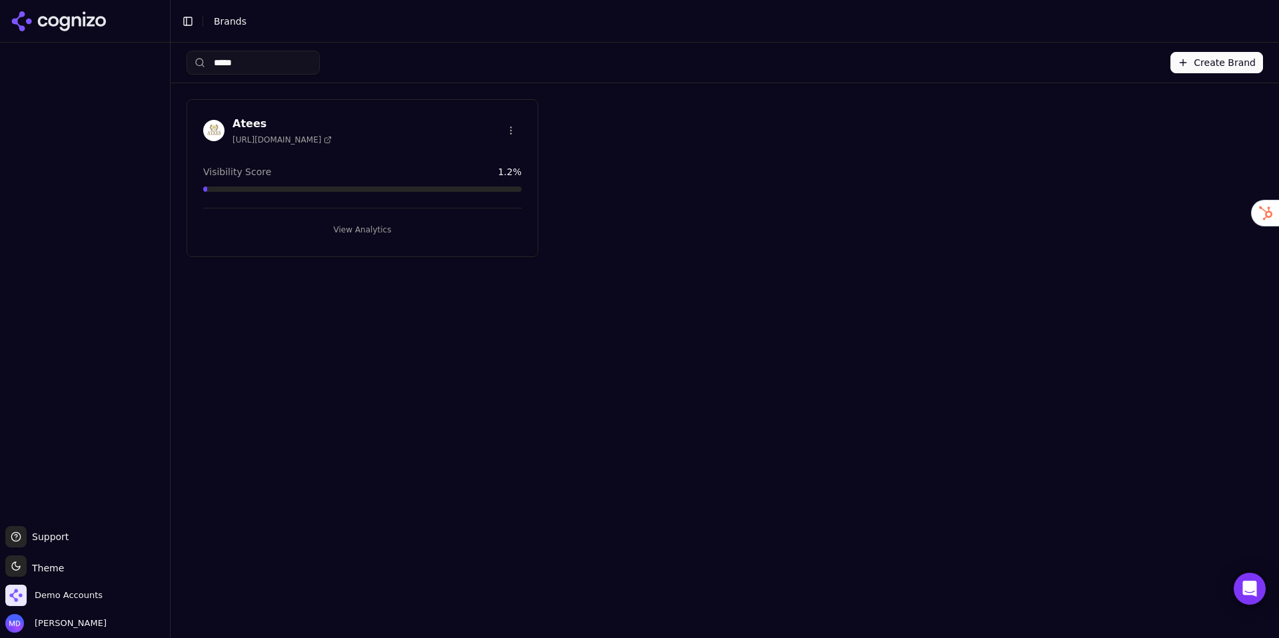
type input "*****"
drag, startPoint x: 361, startPoint y: 226, endPoint x: 346, endPoint y: 236, distance: 18.3
click at [361, 226] on button "View Analytics" at bounding box center [362, 229] width 318 height 21
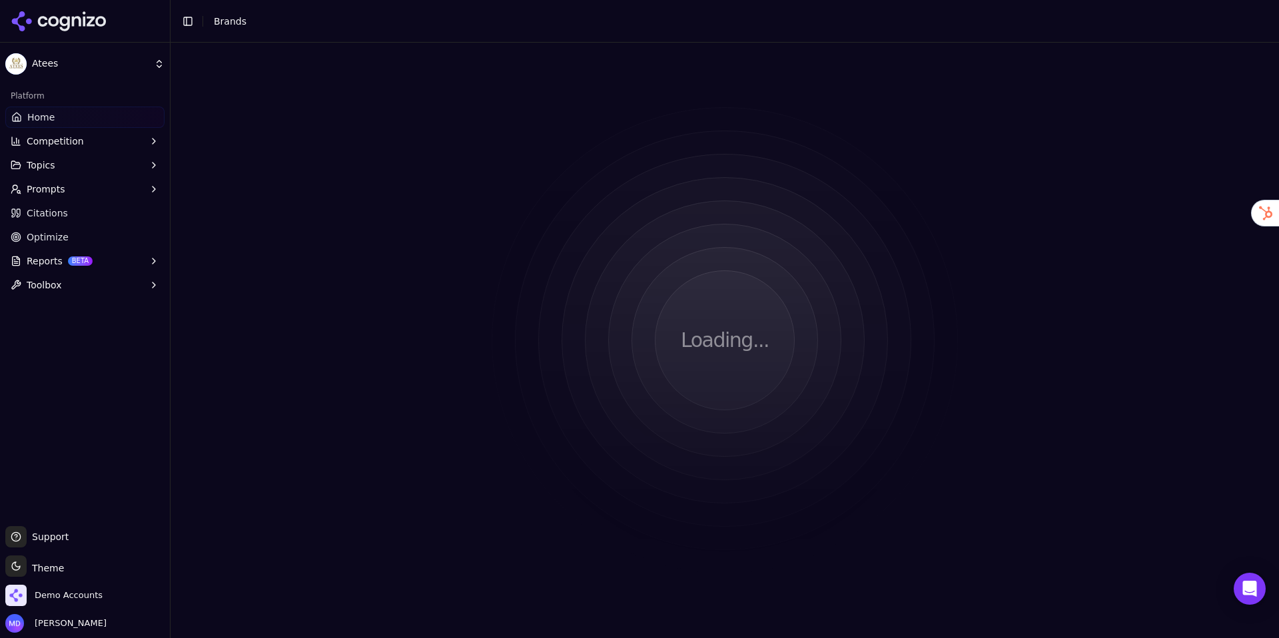
click at [64, 241] on span "Optimize" at bounding box center [48, 237] width 42 height 13
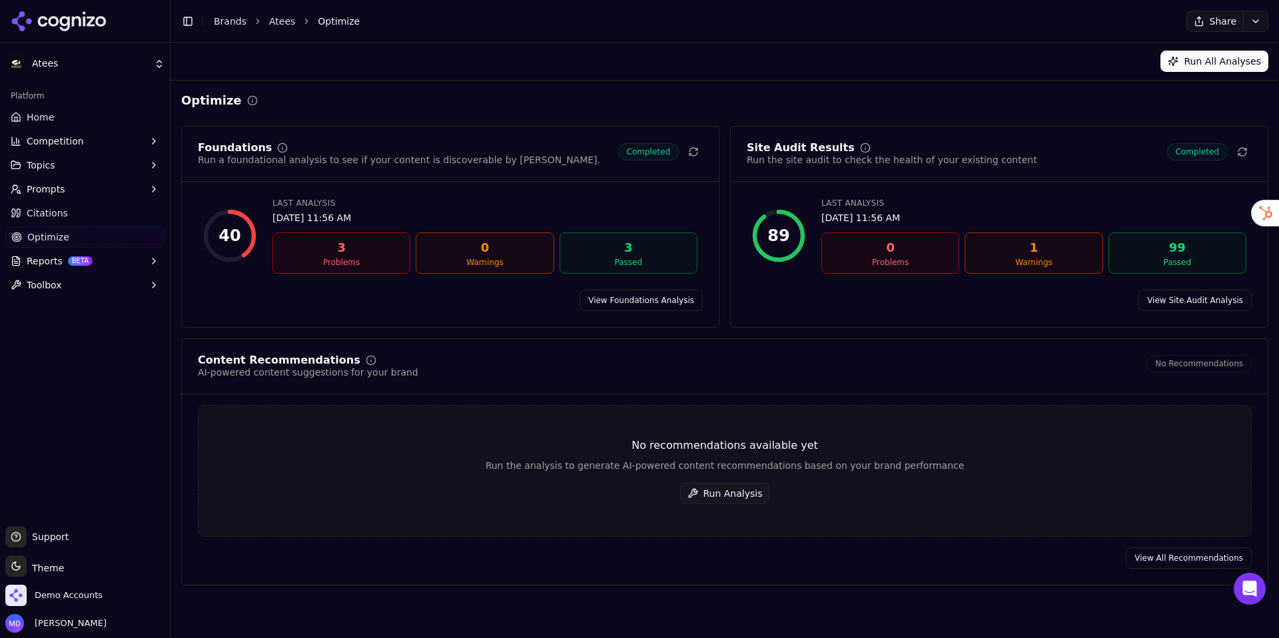
click at [747, 492] on button "Run Analysis" at bounding box center [725, 493] width 90 height 21
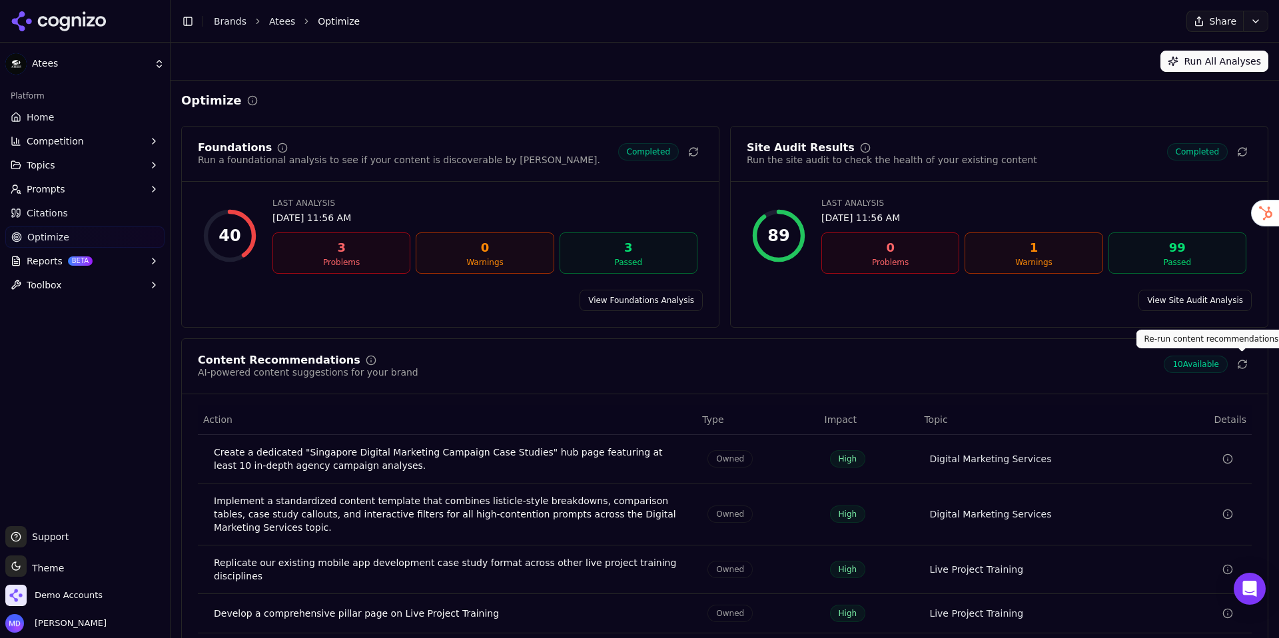
drag, startPoint x: 1243, startPoint y: 365, endPoint x: 1099, endPoint y: 356, distance: 144.2
click at [1243, 365] on icon at bounding box center [1242, 364] width 11 height 11
click at [63, 118] on link "Home" at bounding box center [84, 117] width 159 height 21
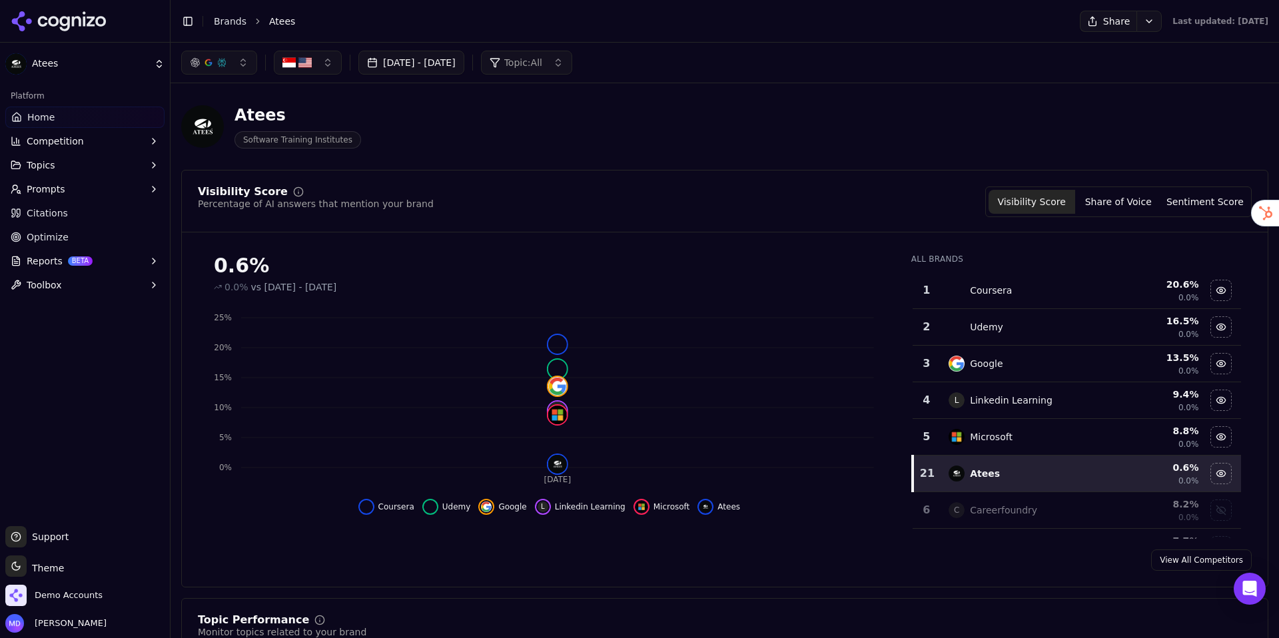
click at [308, 61] on img "button" at bounding box center [304, 62] width 13 height 13
click at [326, 115] on span "[GEOGRAPHIC_DATA]" at bounding box center [347, 115] width 98 height 13
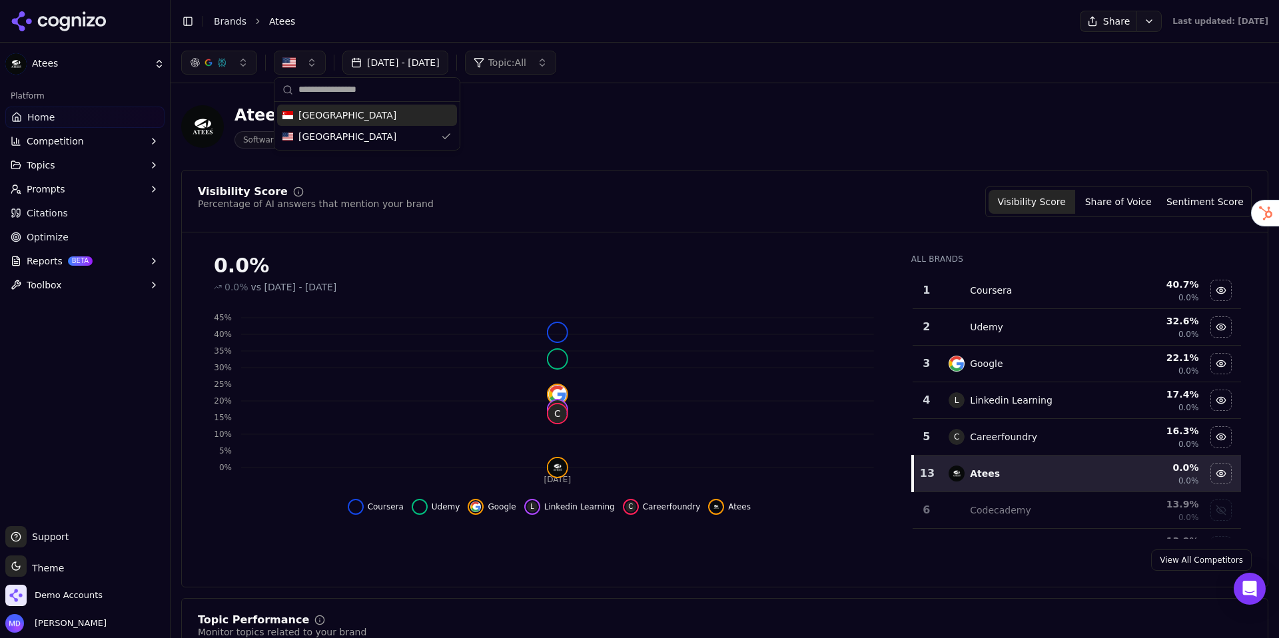
click at [309, 68] on button "button" at bounding box center [300, 63] width 52 height 24
click at [309, 69] on button "button" at bounding box center [300, 63] width 52 height 24
click at [358, 134] on div "United States" at bounding box center [367, 136] width 180 height 21
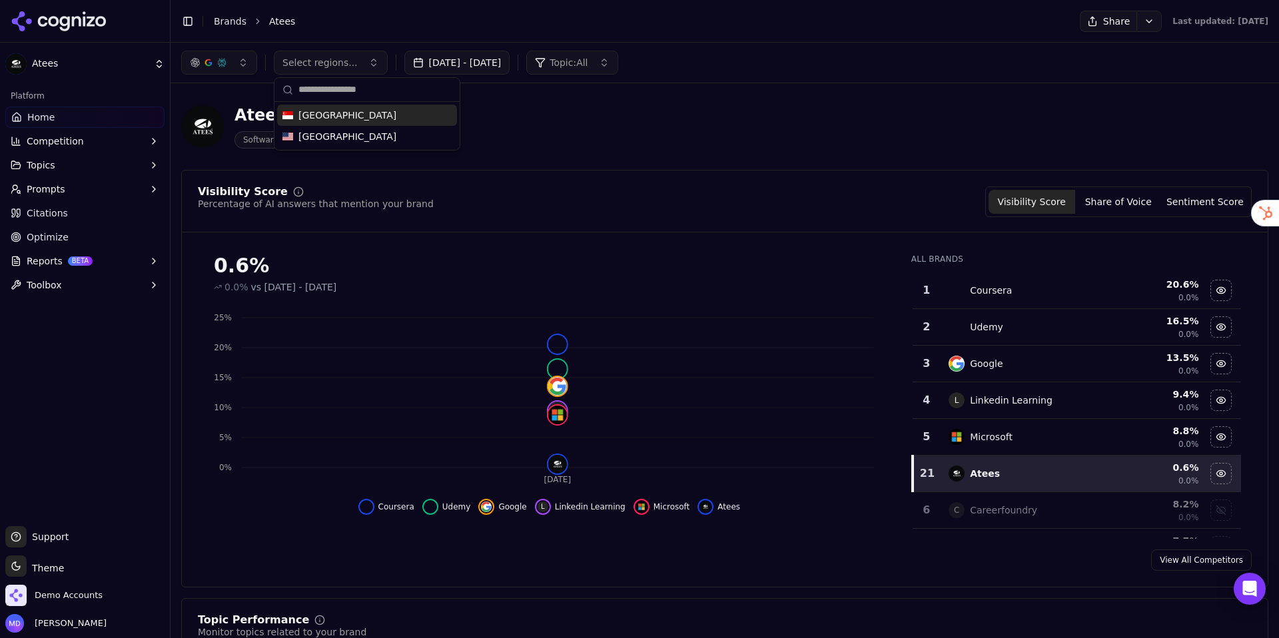
click at [358, 119] on div "Singapore" at bounding box center [367, 115] width 180 height 21
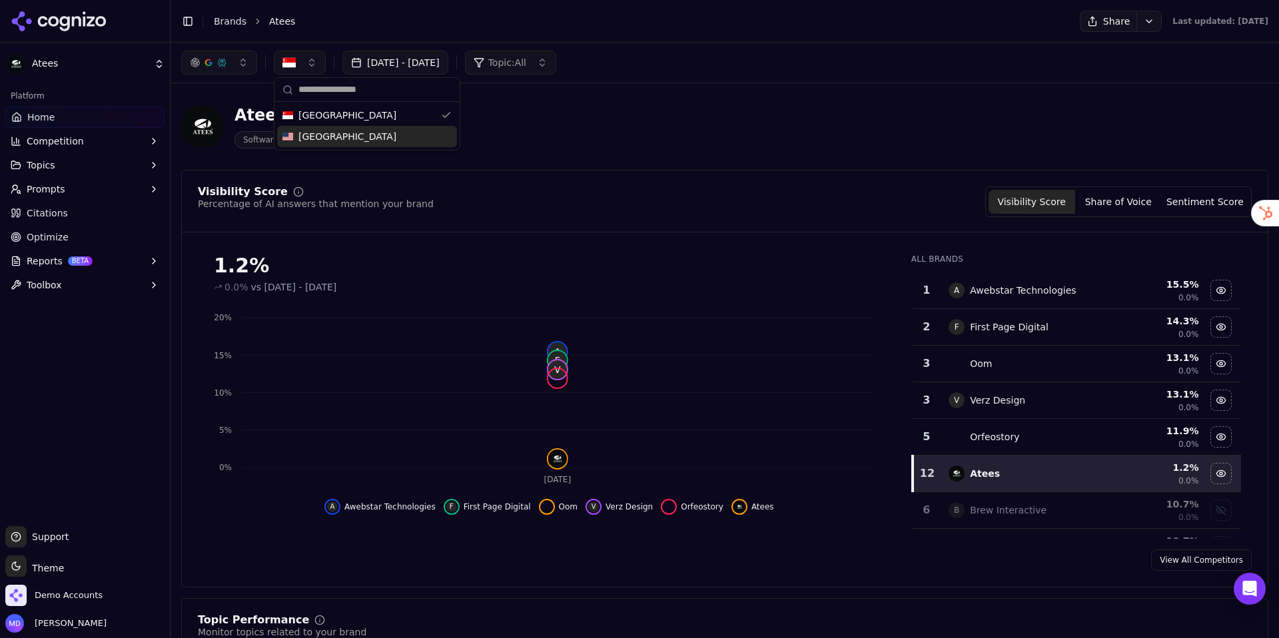
click at [358, 130] on div "United States" at bounding box center [367, 136] width 180 height 21
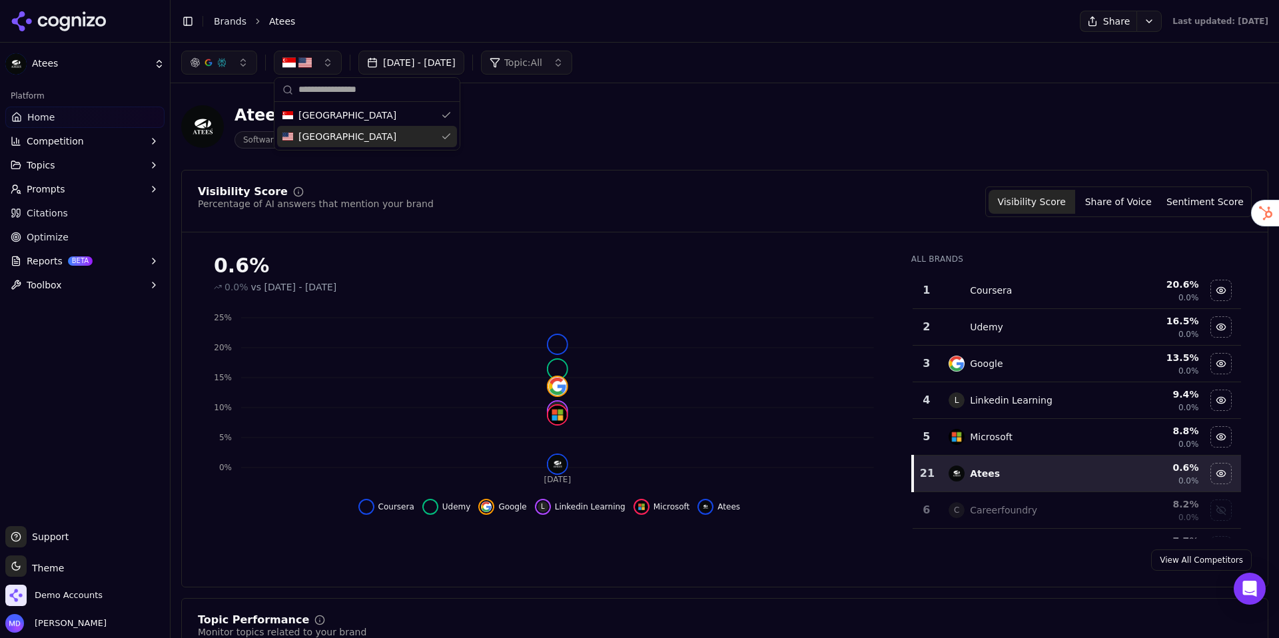
click at [79, 115] on link "Home" at bounding box center [84, 117] width 159 height 21
click at [294, 69] on button "button" at bounding box center [308, 63] width 68 height 24
drag, startPoint x: 557, startPoint y: 157, endPoint x: 451, endPoint y: 154, distance: 106.0
click at [556, 157] on div "Atees Software Training Institutes" at bounding box center [724, 126] width 1087 height 65
click at [216, 17] on link "Brands" at bounding box center [230, 21] width 33 height 11
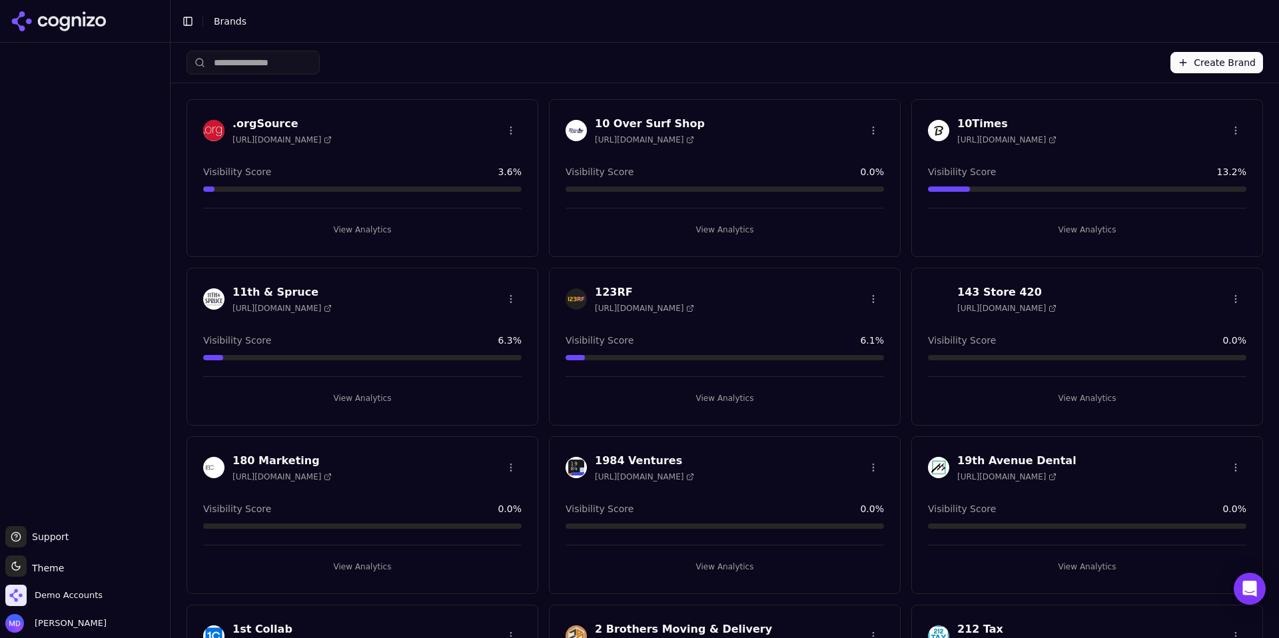
click at [302, 65] on input "search" at bounding box center [253, 63] width 133 height 24
click at [277, 64] on input "search" at bounding box center [253, 63] width 133 height 24
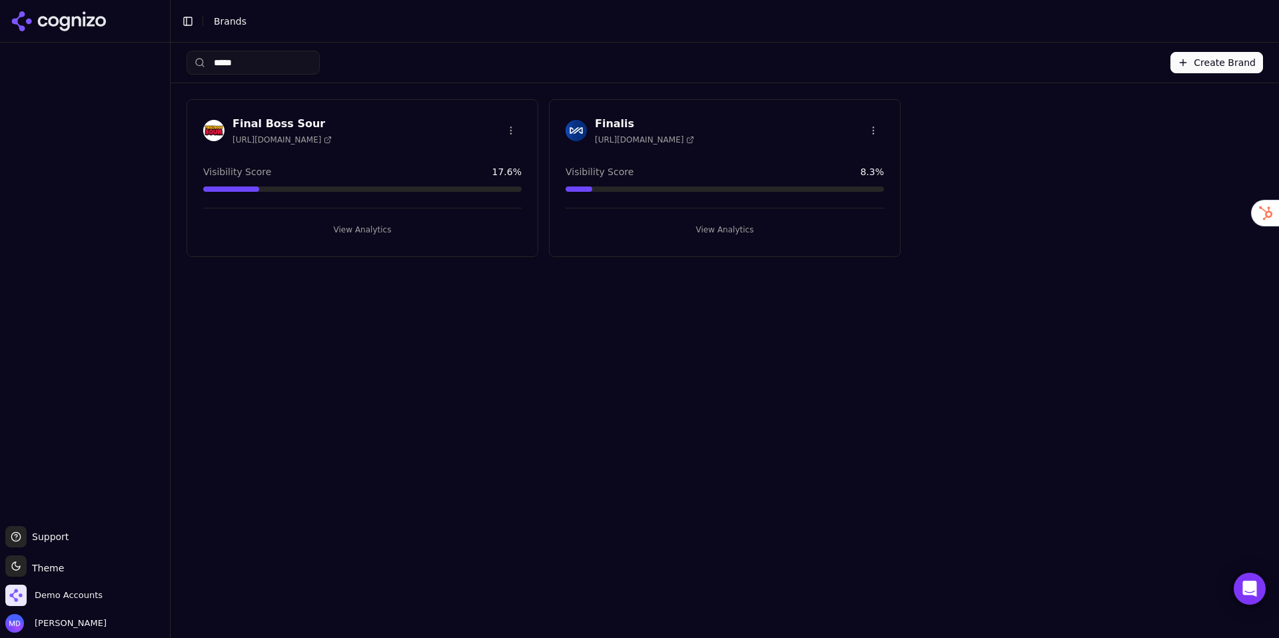
type input "*****"
drag, startPoint x: 405, startPoint y: 223, endPoint x: 402, endPoint y: 217, distance: 7.2
click at [404, 221] on button "View Analytics" at bounding box center [362, 229] width 318 height 21
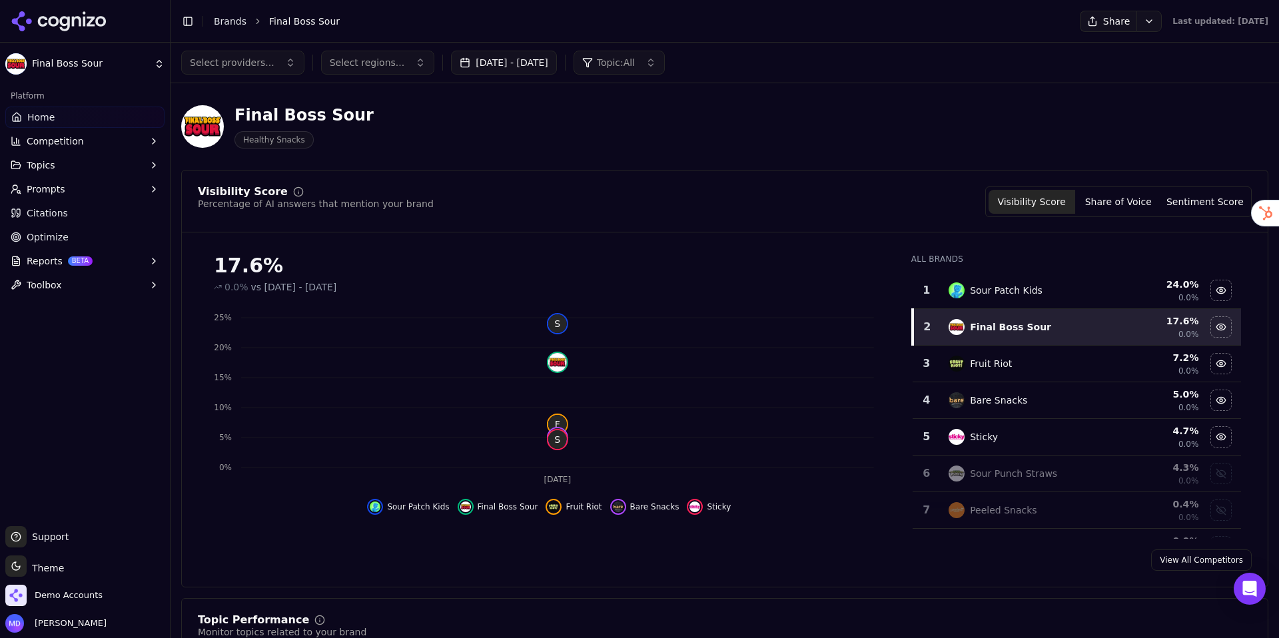
click at [71, 245] on link "Optimize" at bounding box center [84, 237] width 159 height 21
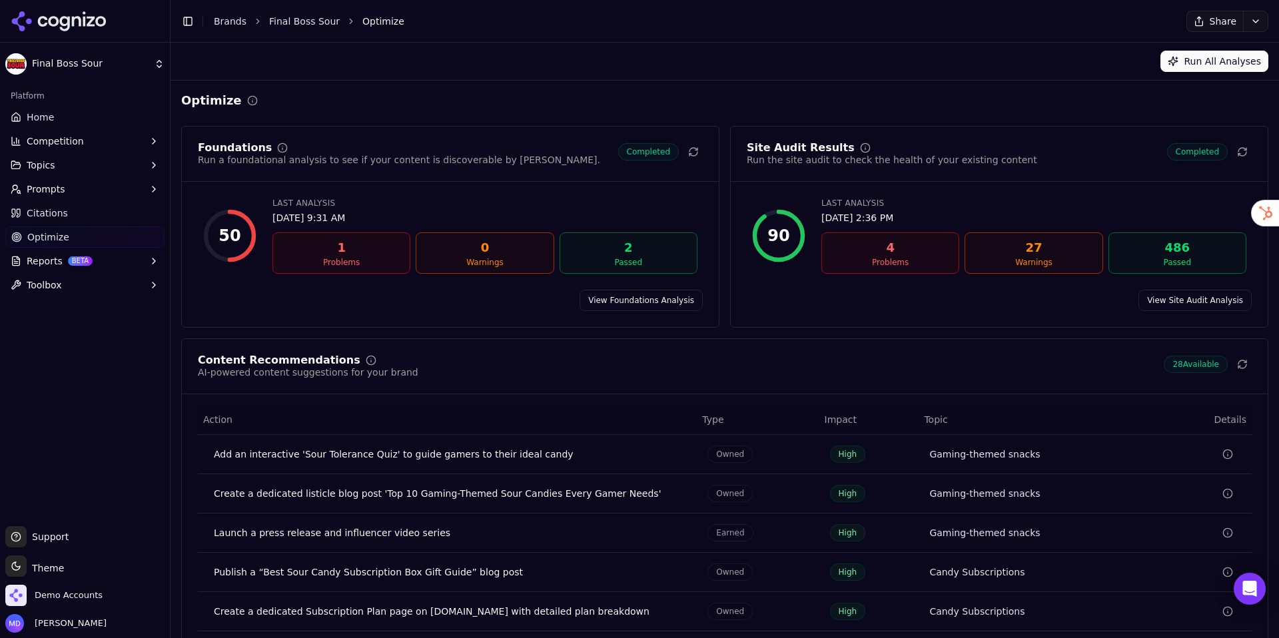
click at [47, 267] on span "Reports" at bounding box center [45, 261] width 36 height 13
click at [45, 287] on span "PDF" at bounding box center [85, 282] width 116 height 13
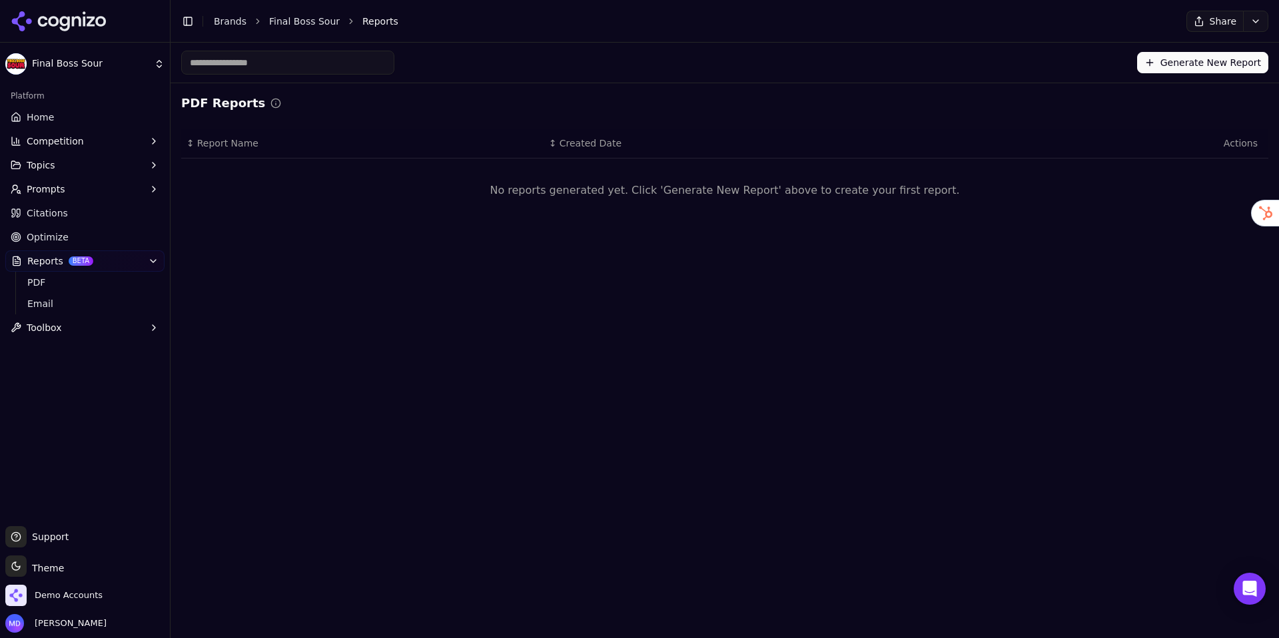
click at [1167, 65] on button "Generate New Report" at bounding box center [1202, 62] width 131 height 21
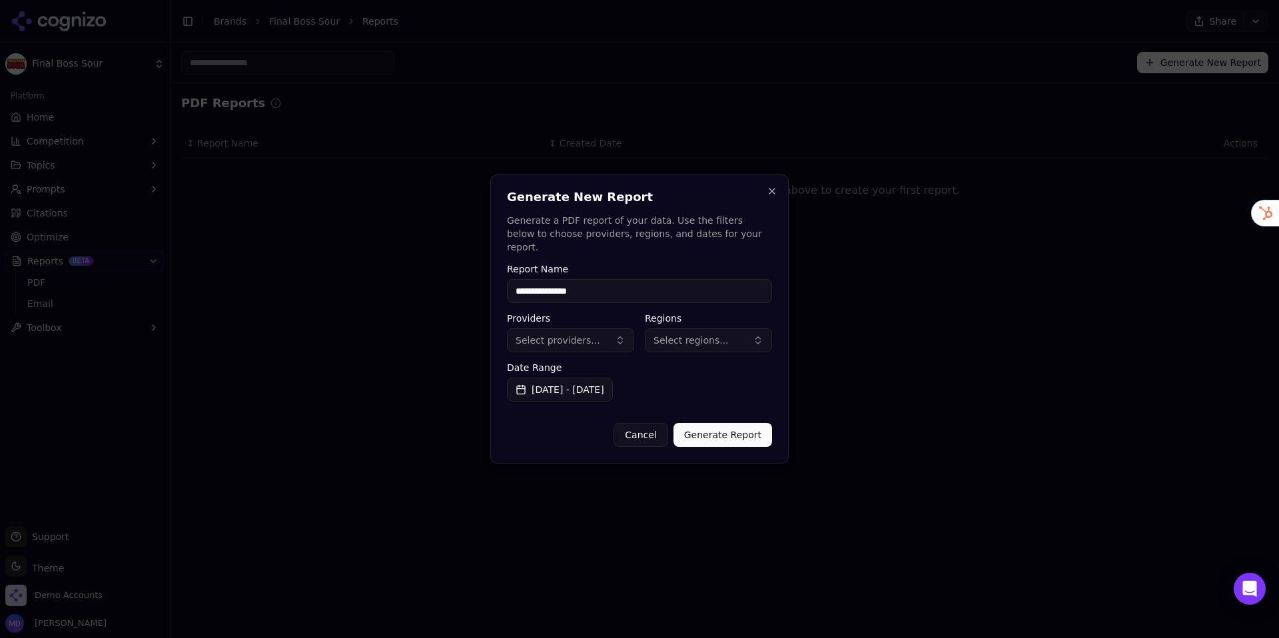
type input "**********"
drag, startPoint x: 505, startPoint y: 332, endPoint x: 518, endPoint y: 333, distance: 12.7
click at [512, 332] on div "**********" at bounding box center [639, 319] width 298 height 289
click at [518, 334] on span "Select providers..." at bounding box center [558, 340] width 85 height 13
click at [556, 390] on span "ChatGPT-Search" at bounding box center [566, 386] width 75 height 13
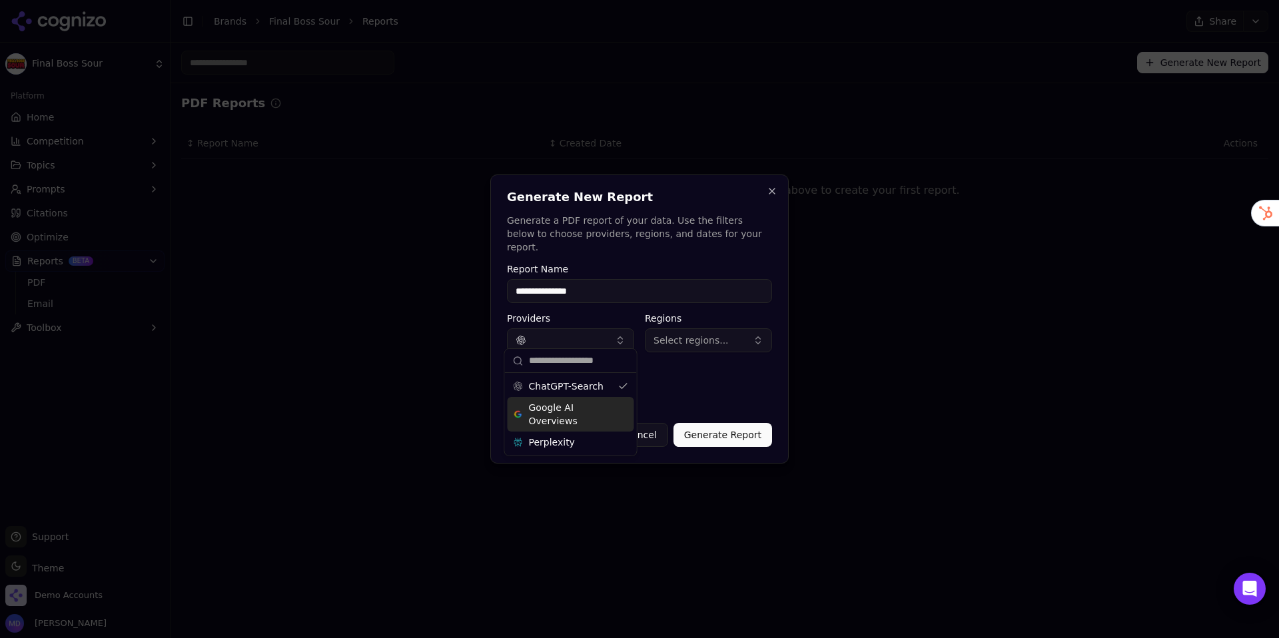
drag, startPoint x: 558, startPoint y: 404, endPoint x: 566, endPoint y: 422, distance: 20.0
click at [558, 404] on span "Google AI Overviews" at bounding box center [571, 414] width 84 height 27
click at [572, 437] on div "Perplexity" at bounding box center [571, 442] width 127 height 21
click at [695, 340] on button "Select regions..." at bounding box center [708, 340] width 127 height 24
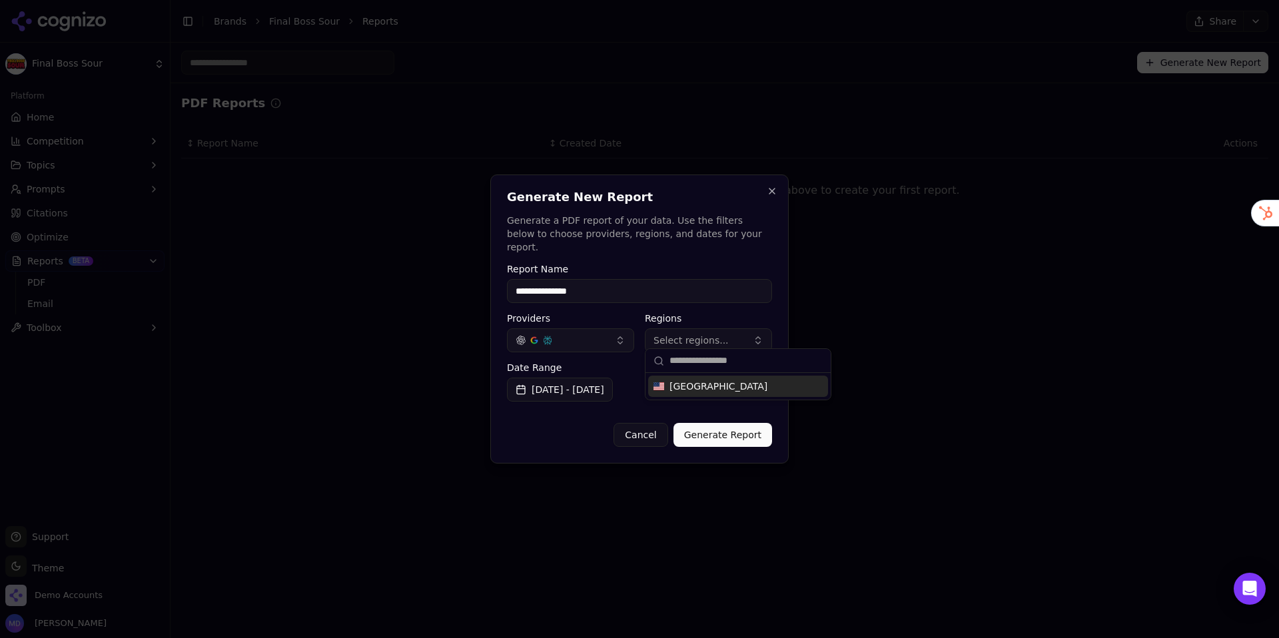
click at [700, 386] on span "United States" at bounding box center [719, 386] width 98 height 13
drag, startPoint x: 712, startPoint y: 434, endPoint x: 617, endPoint y: 410, distance: 98.2
click at [712, 433] on button "Generate Report" at bounding box center [723, 435] width 99 height 24
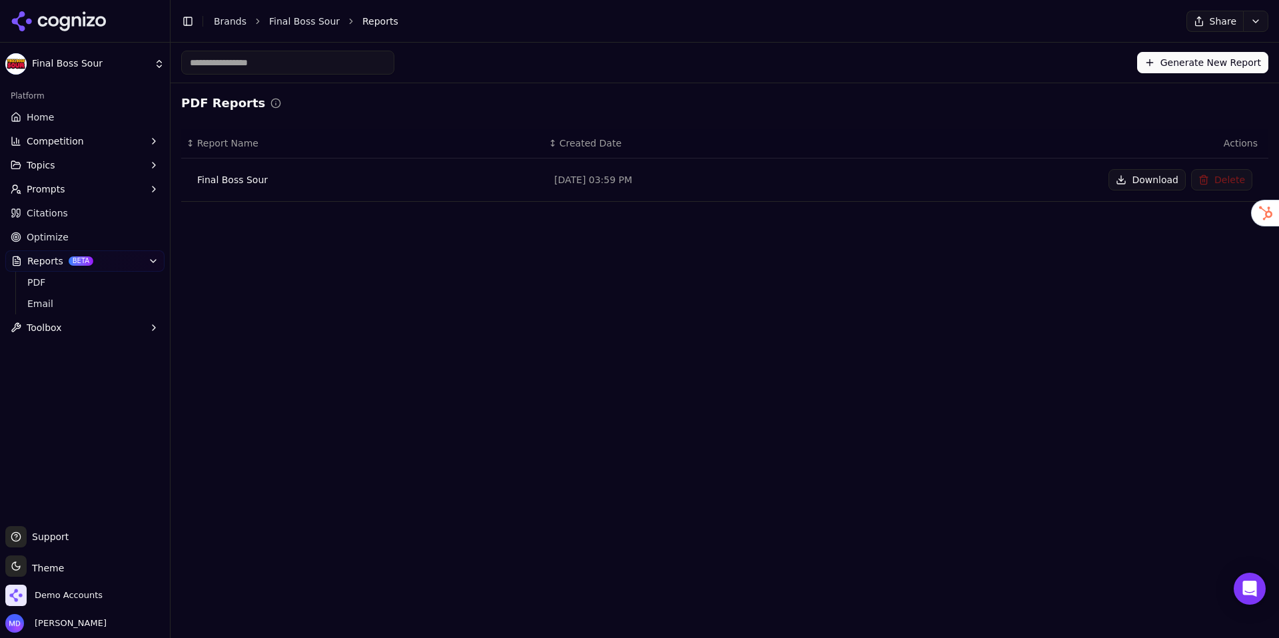
click at [1131, 183] on button "Download" at bounding box center [1147, 179] width 77 height 21
click at [105, 208] on link "Citations" at bounding box center [84, 213] width 159 height 21
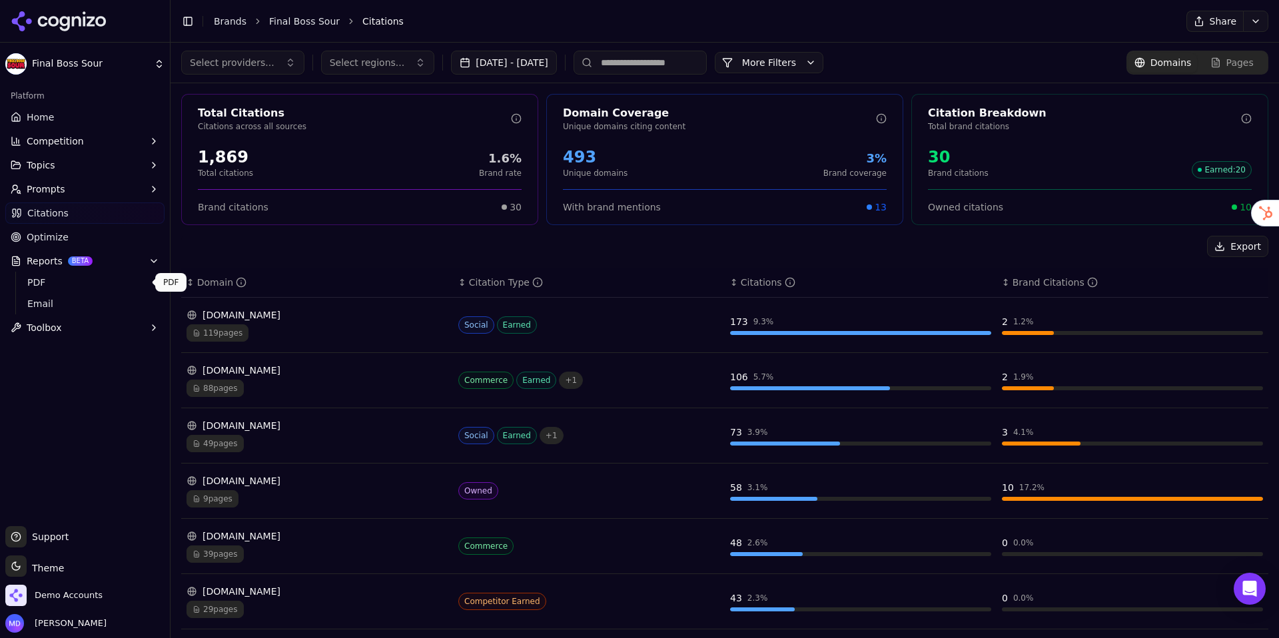
click at [56, 281] on span "PDF" at bounding box center [85, 282] width 116 height 13
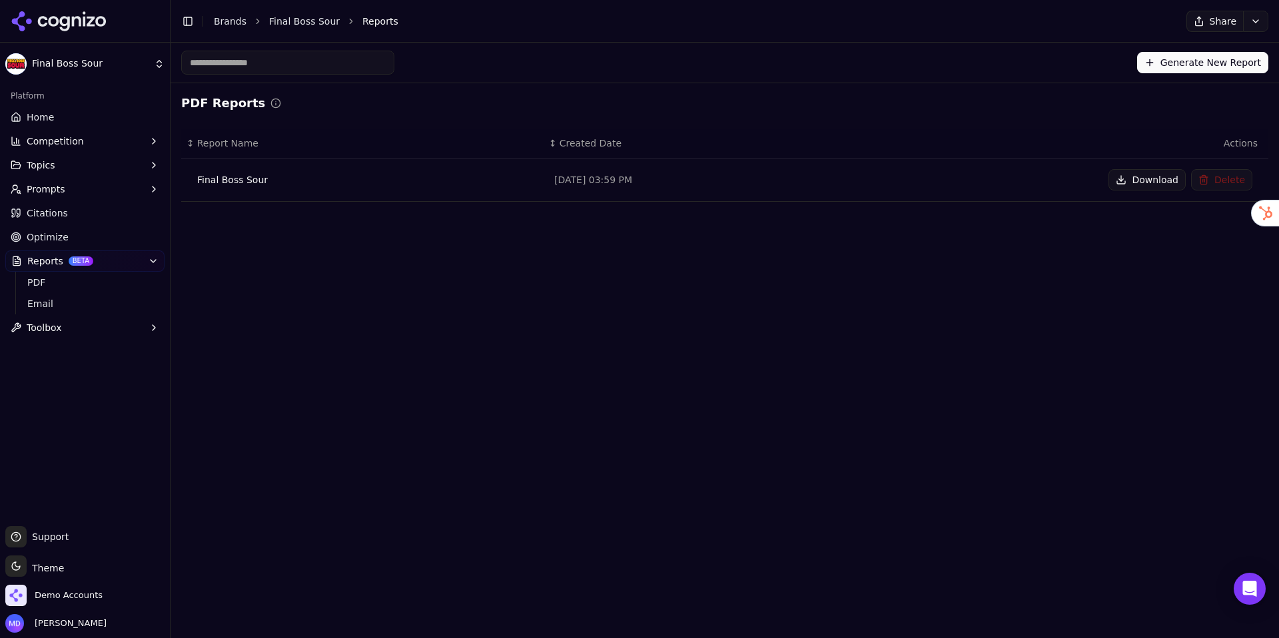
click at [1217, 69] on button "Generate New Report" at bounding box center [1202, 62] width 131 height 21
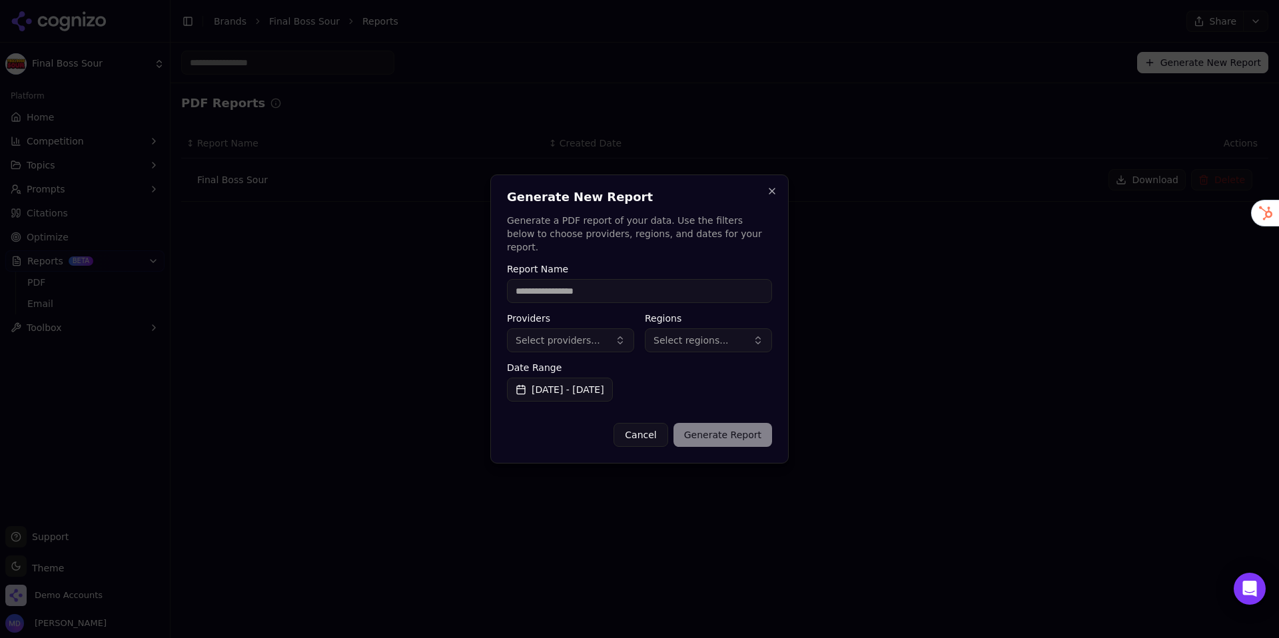
drag, startPoint x: 654, startPoint y: 436, endPoint x: 644, endPoint y: 430, distance: 12.6
click at [654, 436] on button "Cancel" at bounding box center [641, 435] width 54 height 24
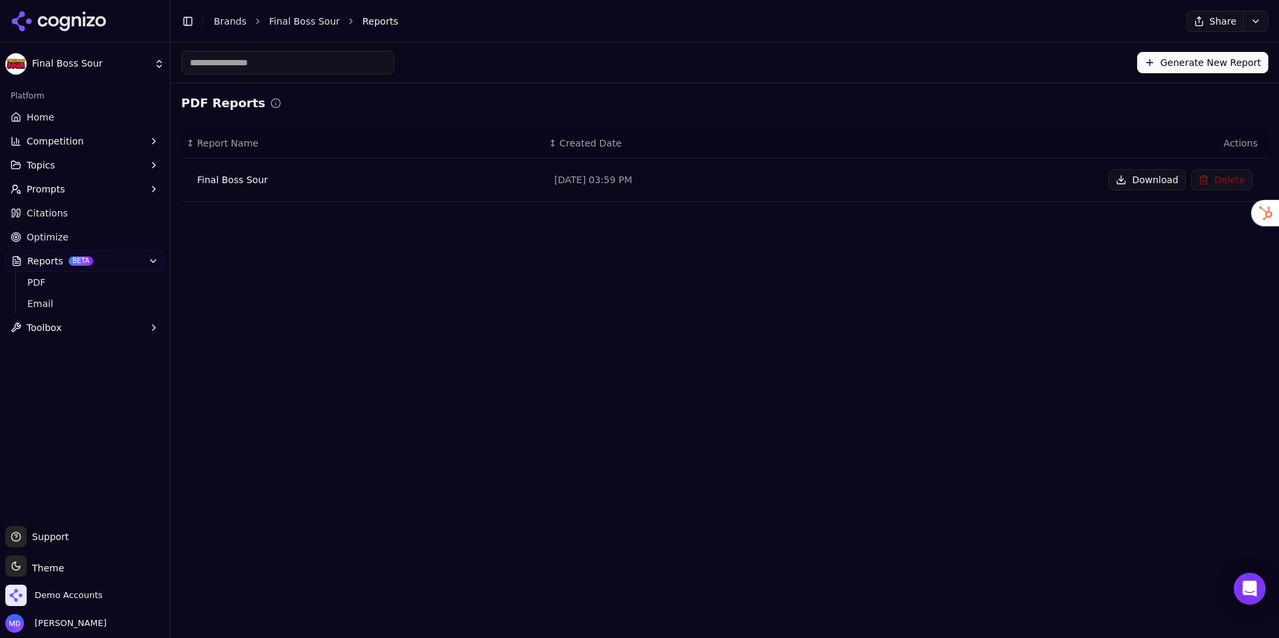
click at [261, 284] on div "Generate New Report PDF Reports ↕ Report Name ↕ Created Date Actions Final Boss…" at bounding box center [725, 341] width 1109 height 596
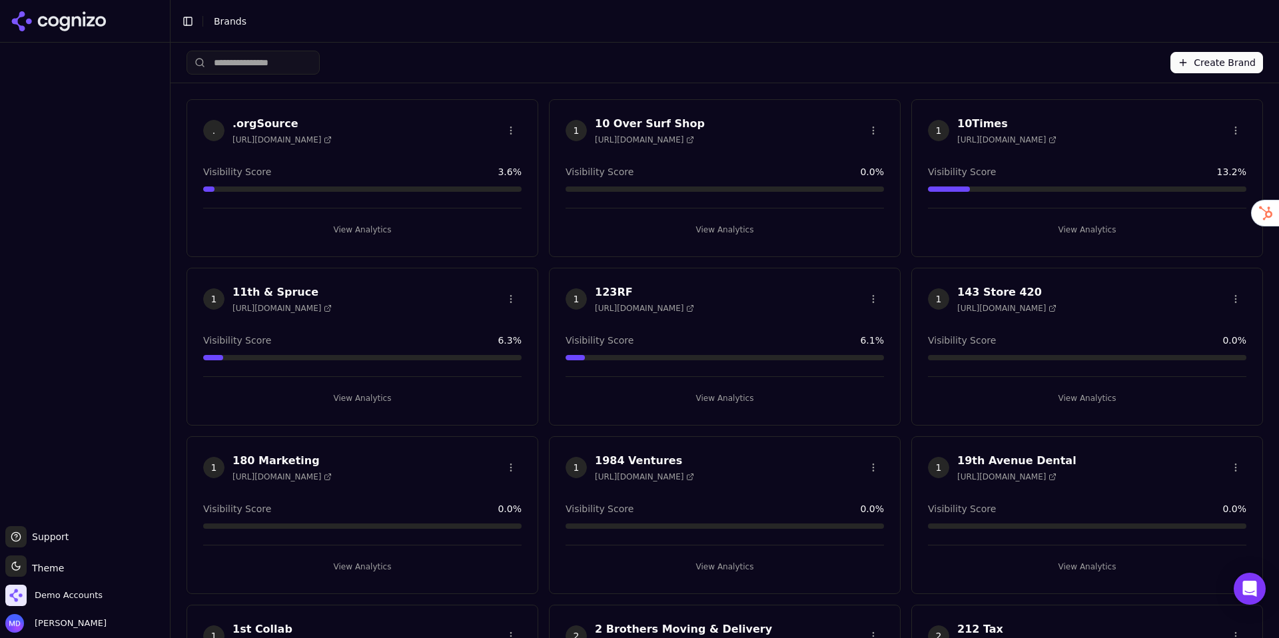
click at [276, 62] on input "search" at bounding box center [253, 63] width 133 height 24
click at [266, 64] on input "search" at bounding box center [253, 63] width 133 height 24
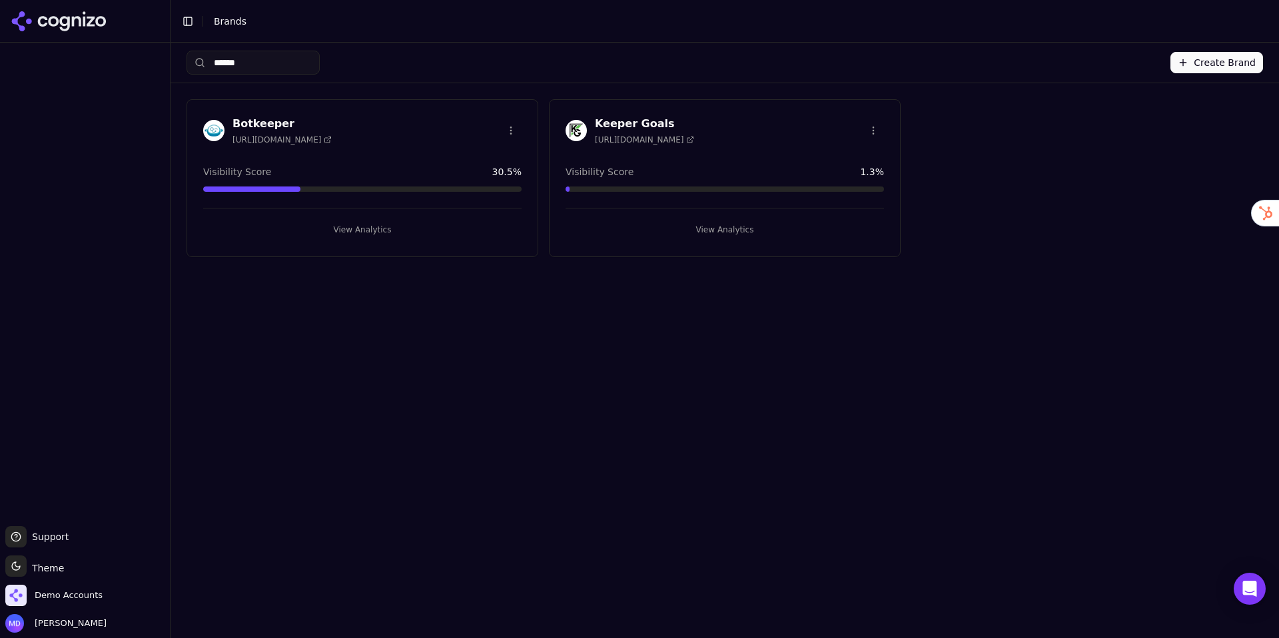
type input "******"
click at [729, 227] on button "View Analytics" at bounding box center [725, 229] width 318 height 21
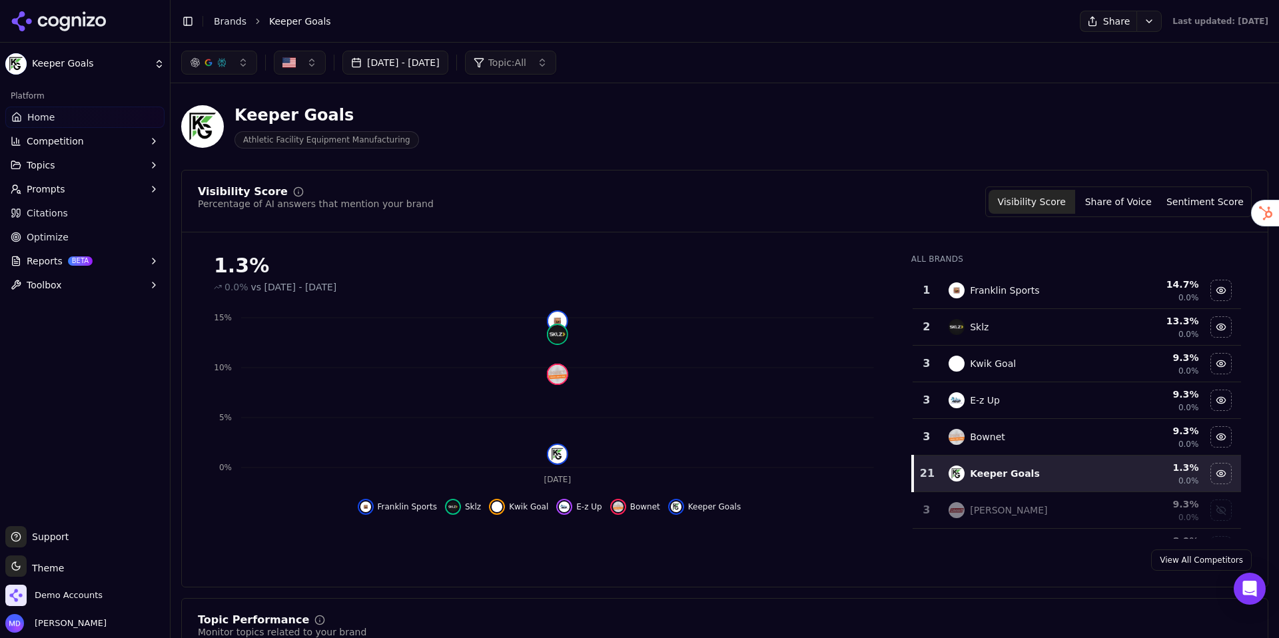
click at [27, 231] on span "Optimize" at bounding box center [48, 237] width 42 height 13
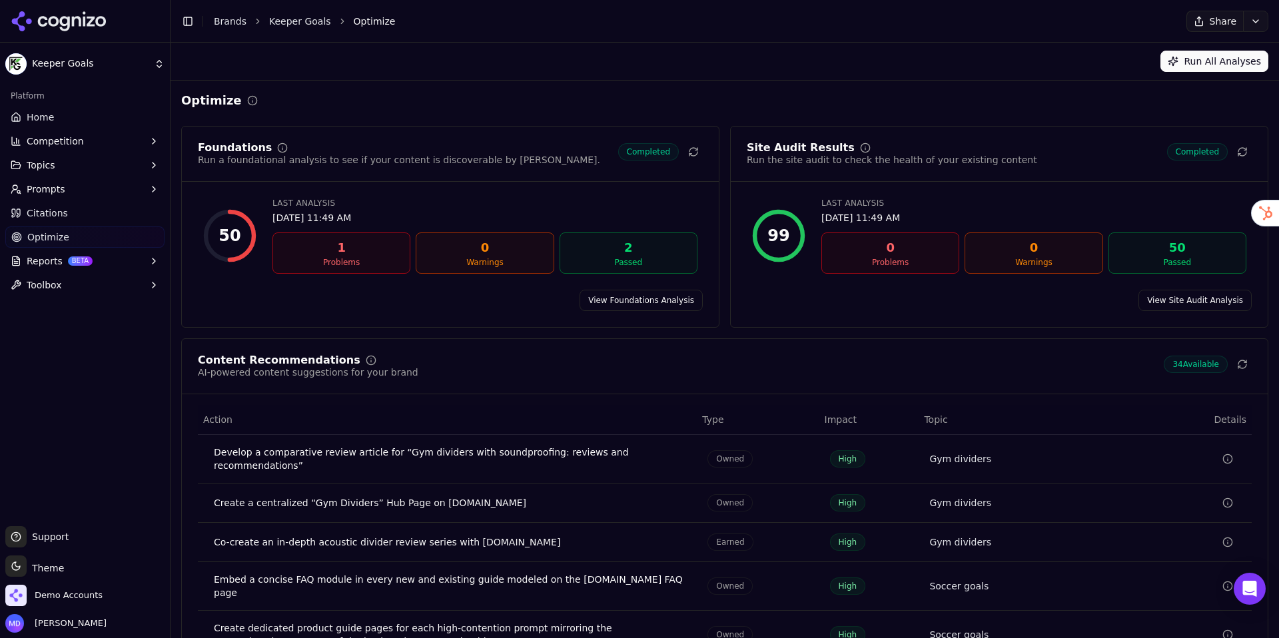
click at [76, 217] on link "Citations" at bounding box center [84, 213] width 159 height 21
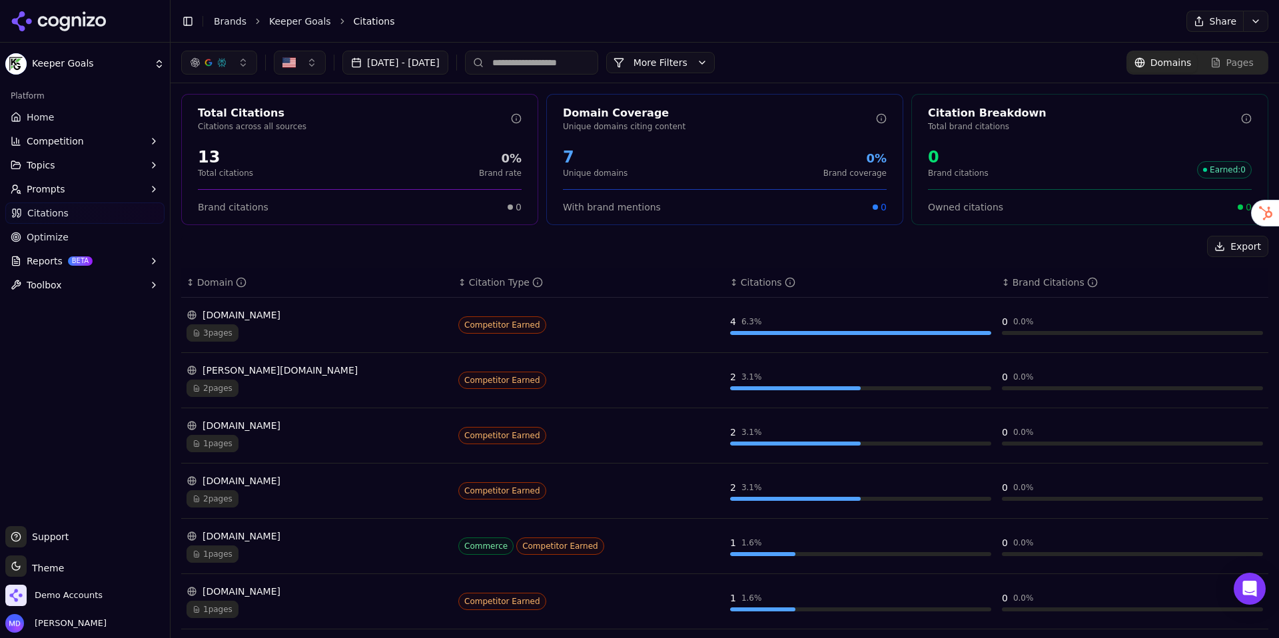
click at [71, 237] on link "Optimize" at bounding box center [84, 237] width 159 height 21
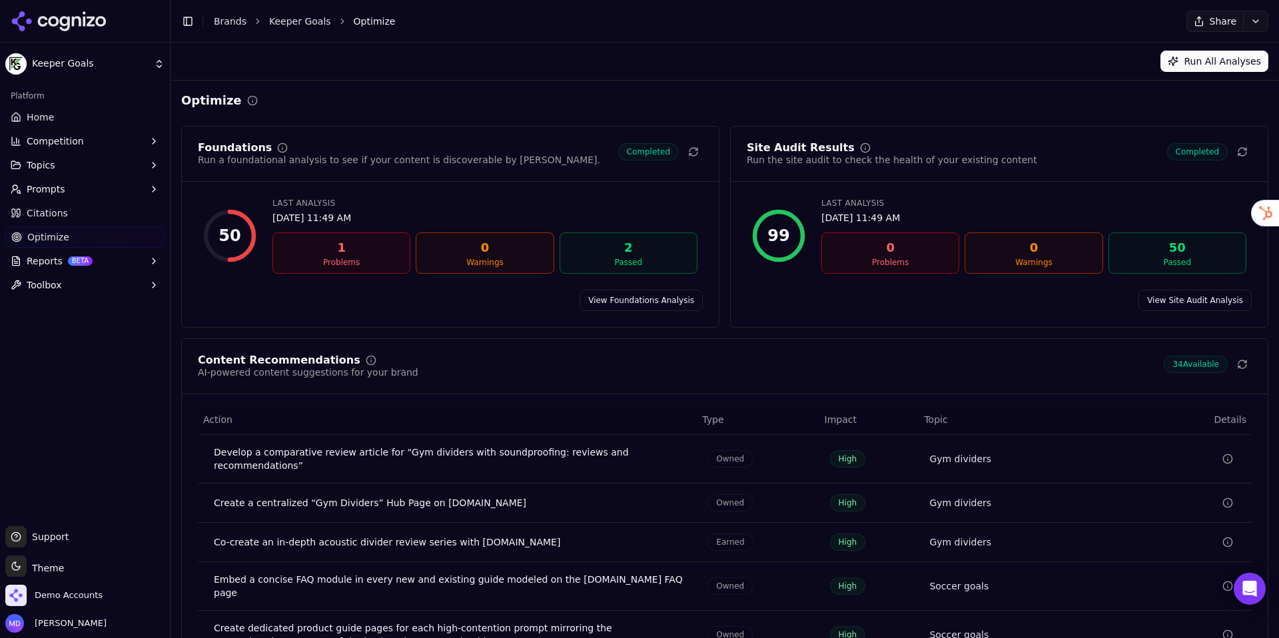
scroll to position [63, 0]
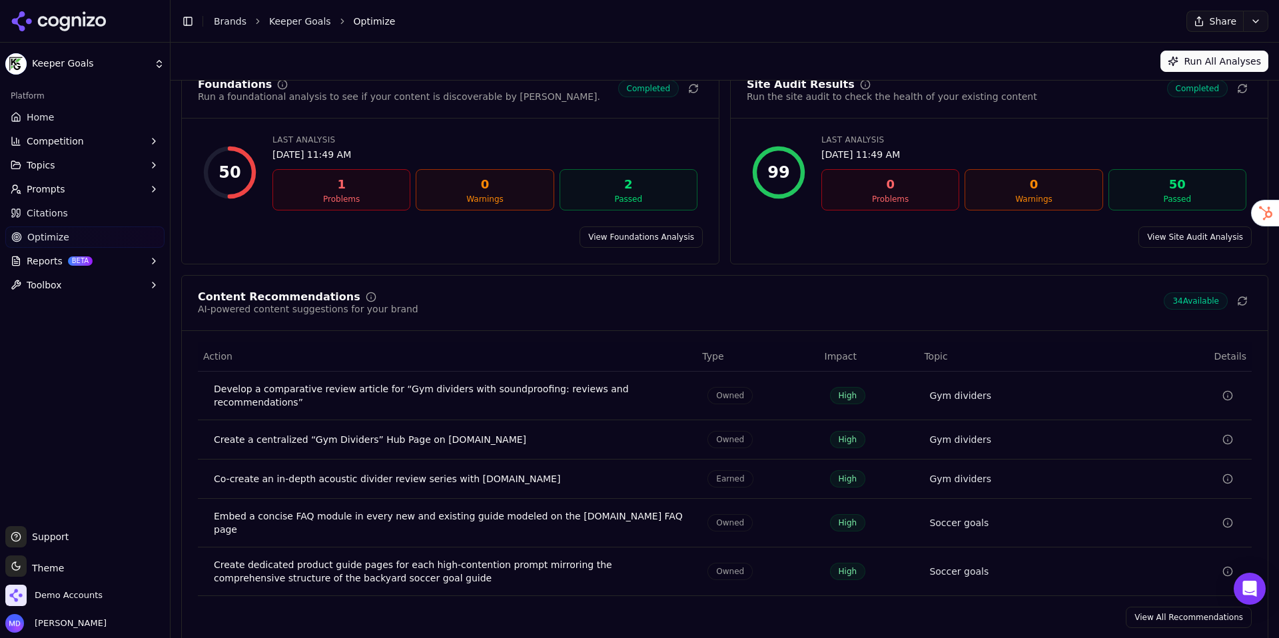
click at [1133, 607] on link "View All Recommendations" at bounding box center [1189, 617] width 126 height 21
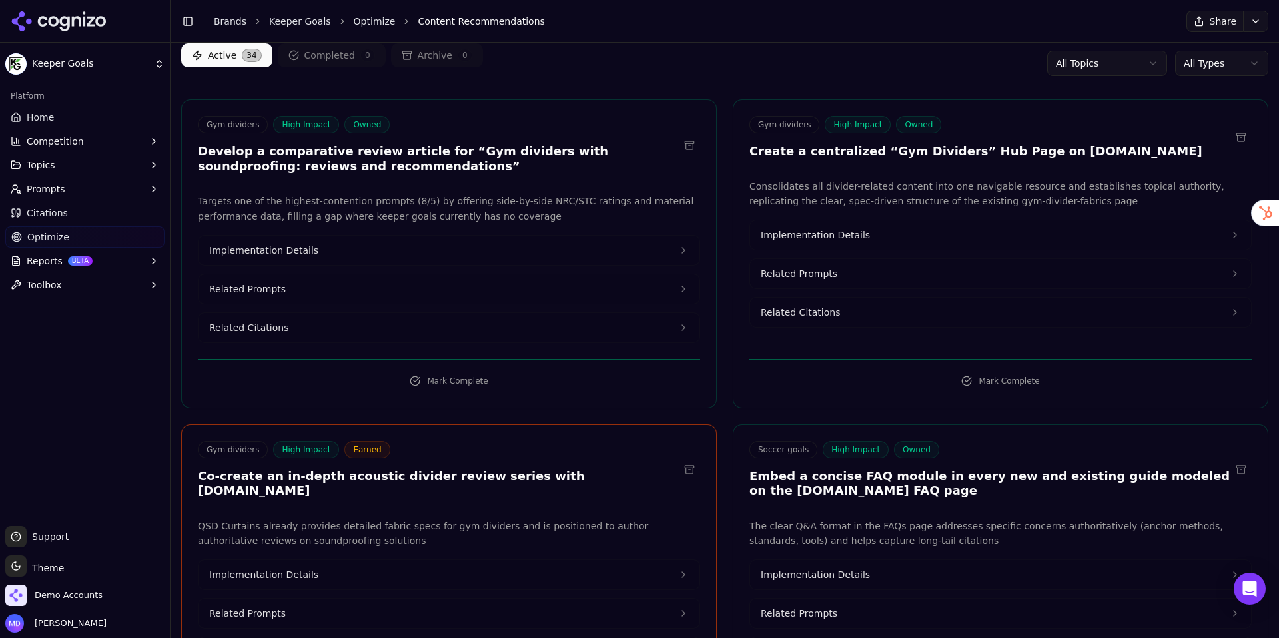
scroll to position [87, 0]
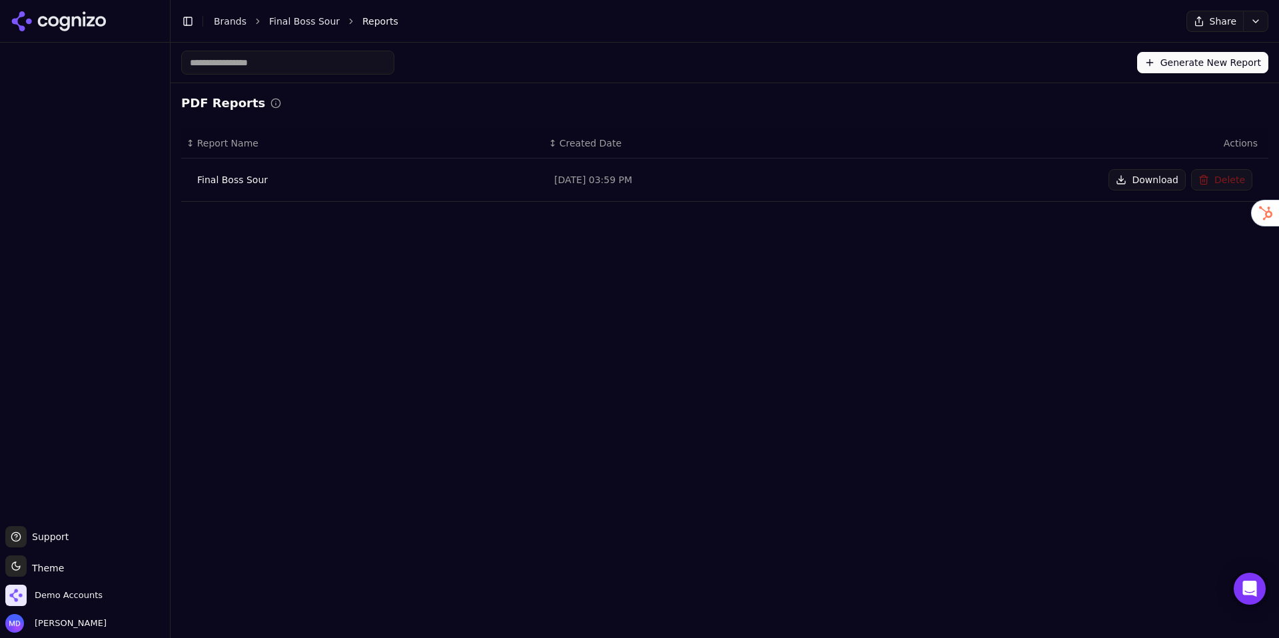
click at [1169, 54] on button "Generate New Report" at bounding box center [1202, 62] width 131 height 21
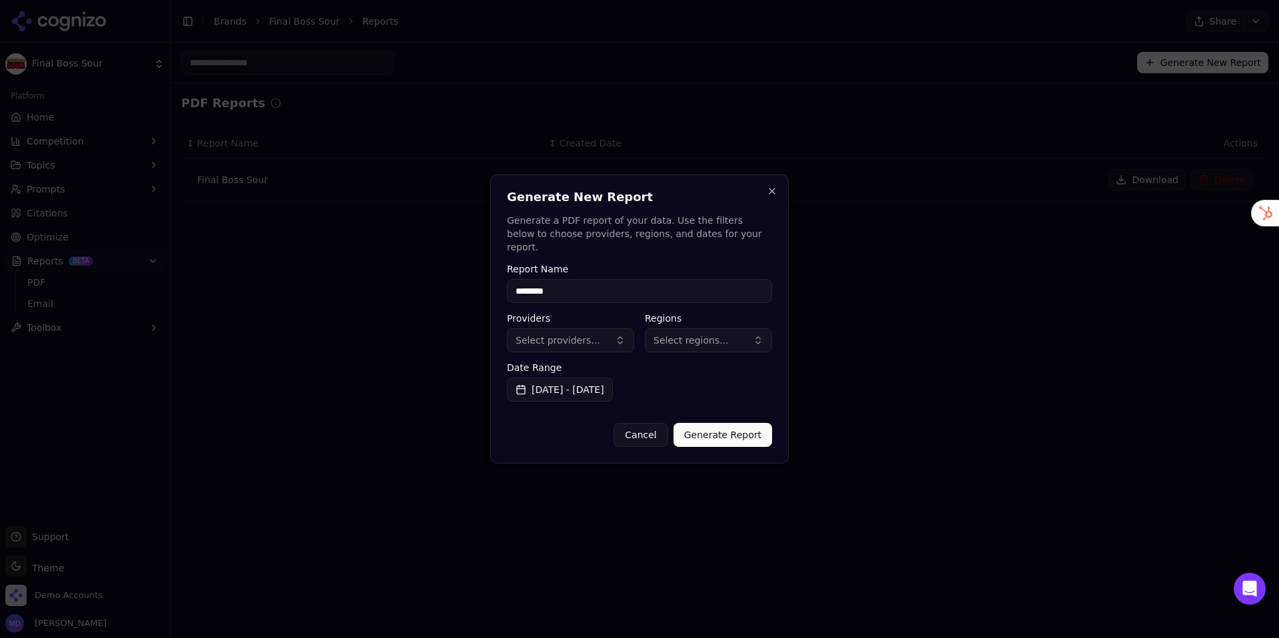
type input "********"
click at [724, 428] on button "Generate Report" at bounding box center [723, 435] width 99 height 24
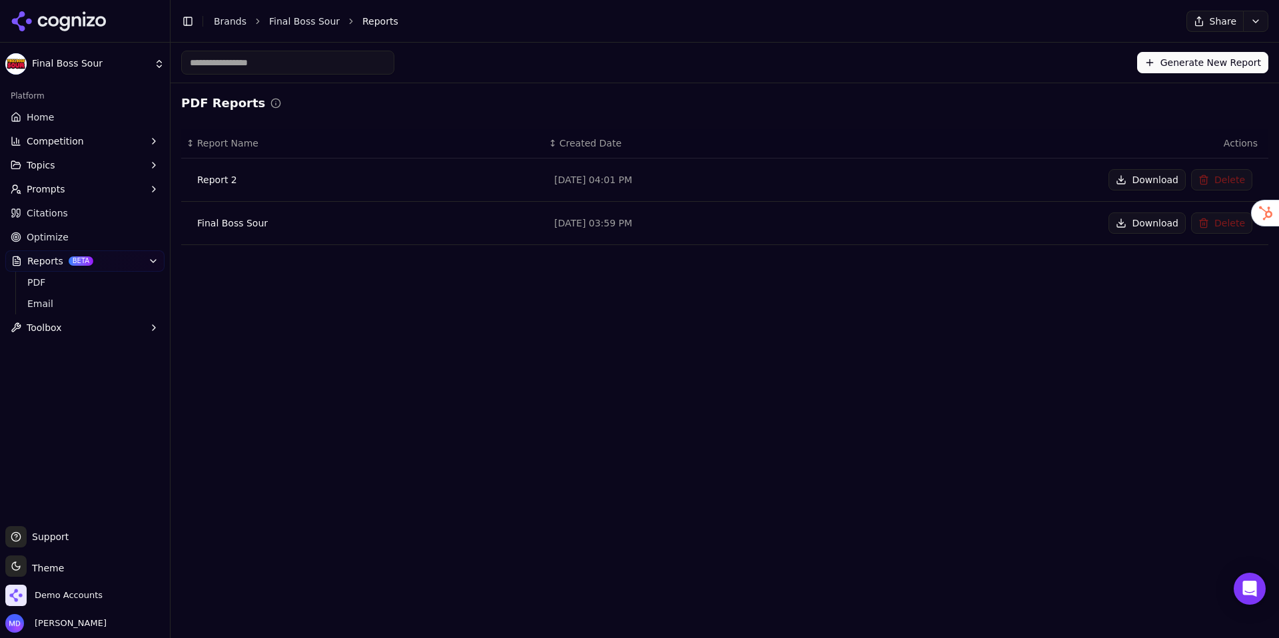
click at [1153, 185] on button "Download" at bounding box center [1147, 179] width 77 height 21
